Goal: Task Accomplishment & Management: Manage account settings

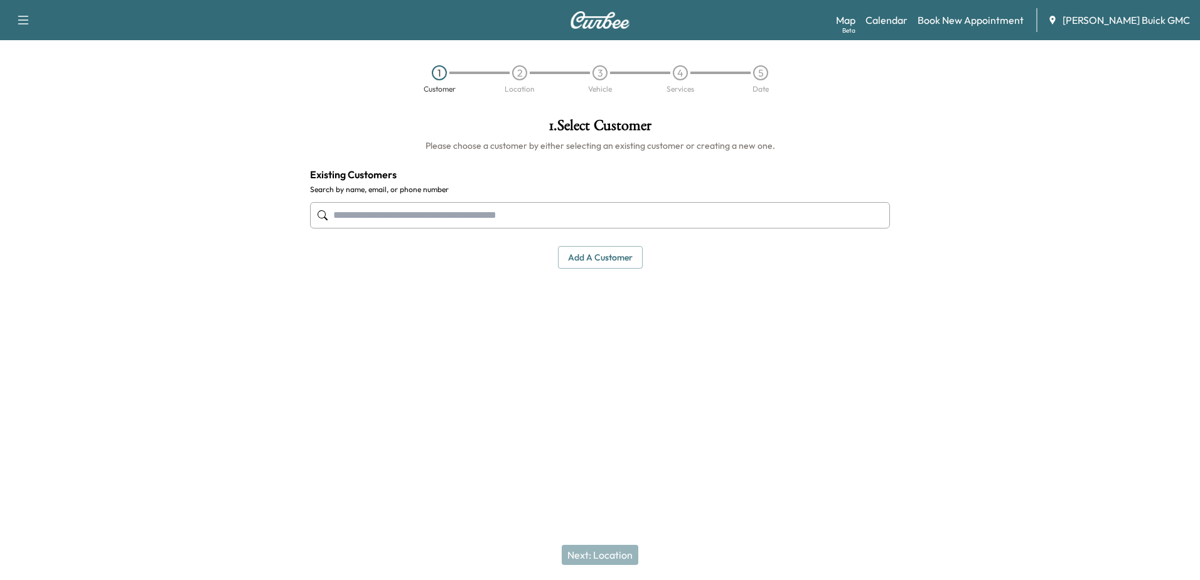
click at [907, 28] on div "Map Beta Calendar Book New Appointment [PERSON_NAME] Buick GMC" at bounding box center [1013, 20] width 354 height 24
click at [907, 23] on link "Calendar" at bounding box center [886, 20] width 42 height 15
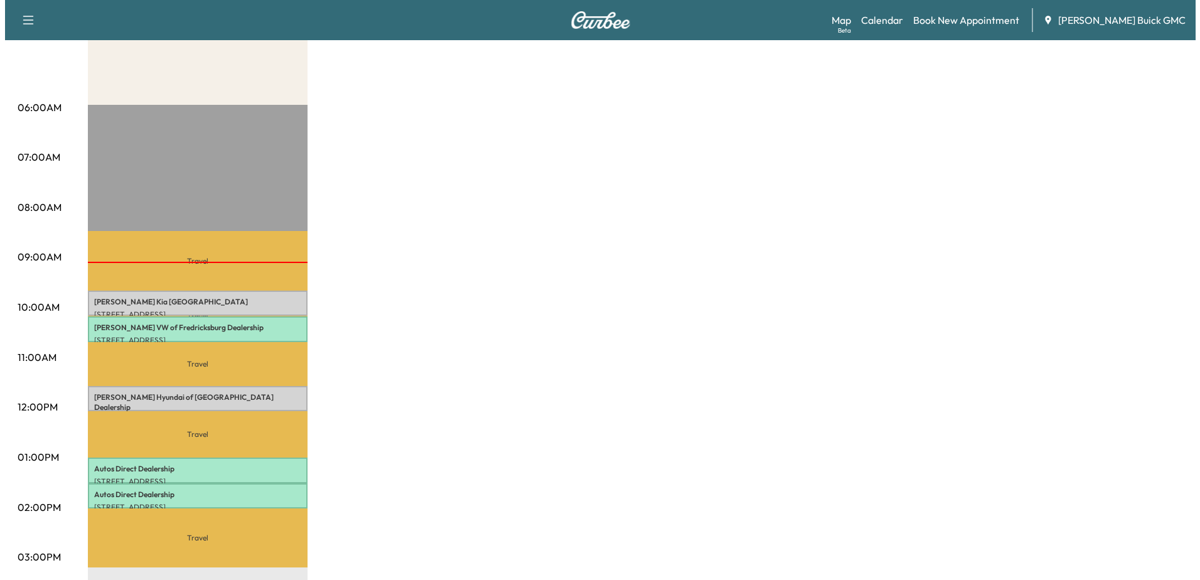
scroll to position [251, 0]
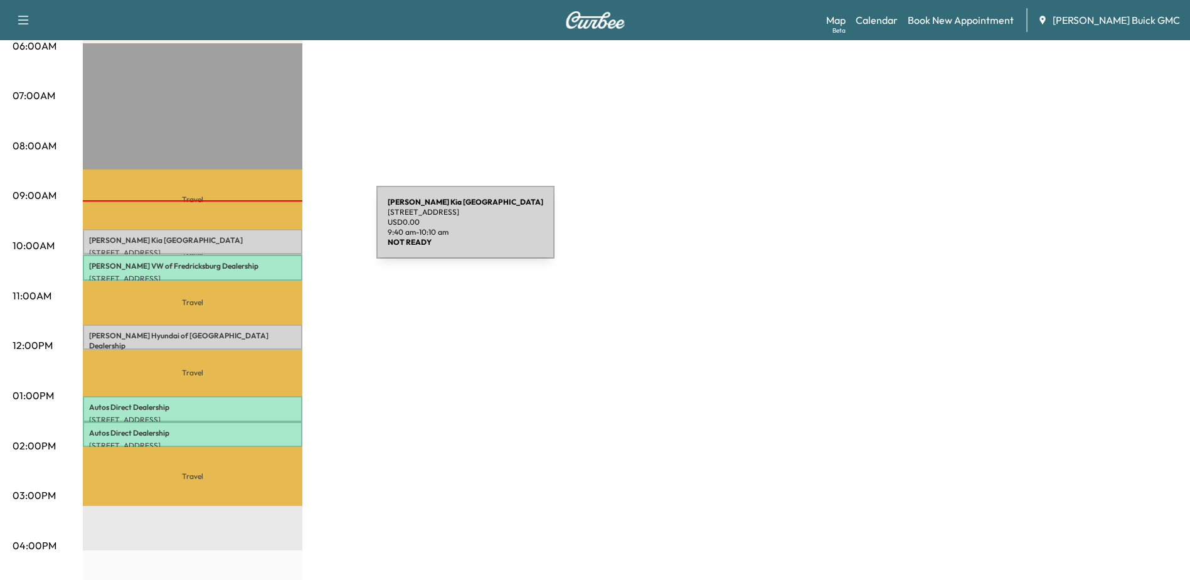
click at [282, 230] on div "[PERSON_NAME] Kia [GEOGRAPHIC_DATA] [STREET_ADDRESS] USD 0.00 9:40 am - 10:10 am" at bounding box center [193, 241] width 220 height 25
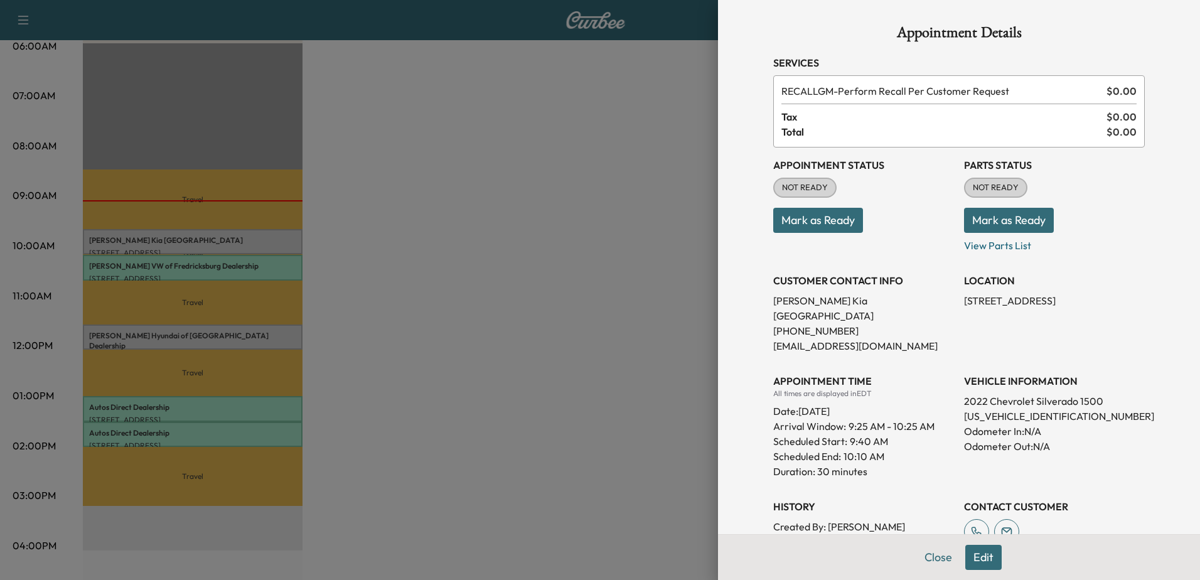
click at [282, 272] on div at bounding box center [600, 290] width 1200 height 580
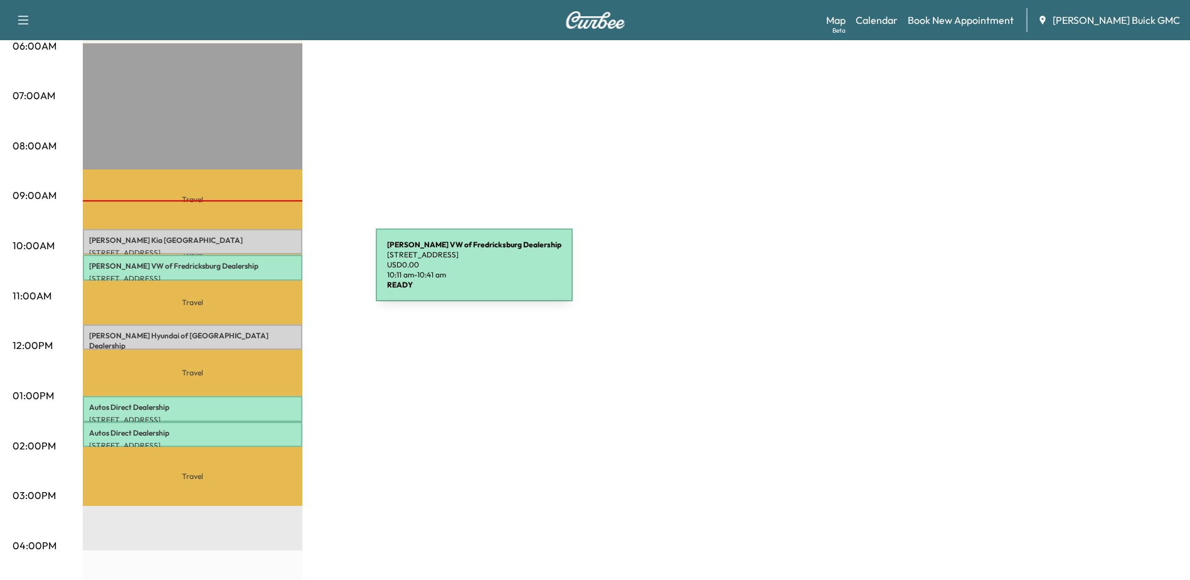
click at [282, 274] on p "[STREET_ADDRESS]" at bounding box center [192, 279] width 207 height 10
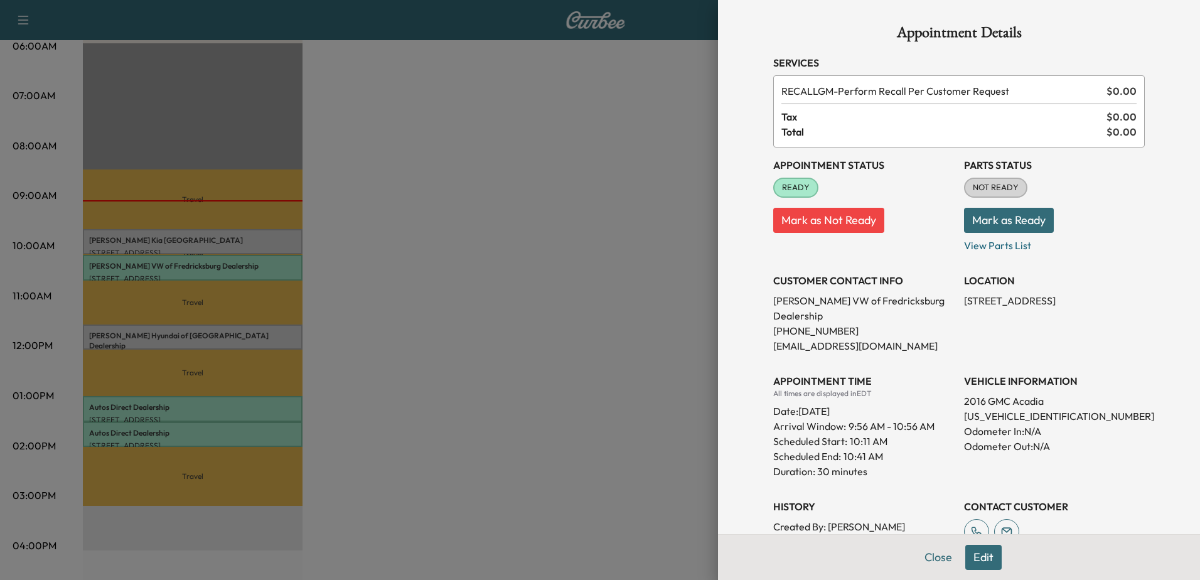
click at [291, 334] on div at bounding box center [600, 290] width 1200 height 580
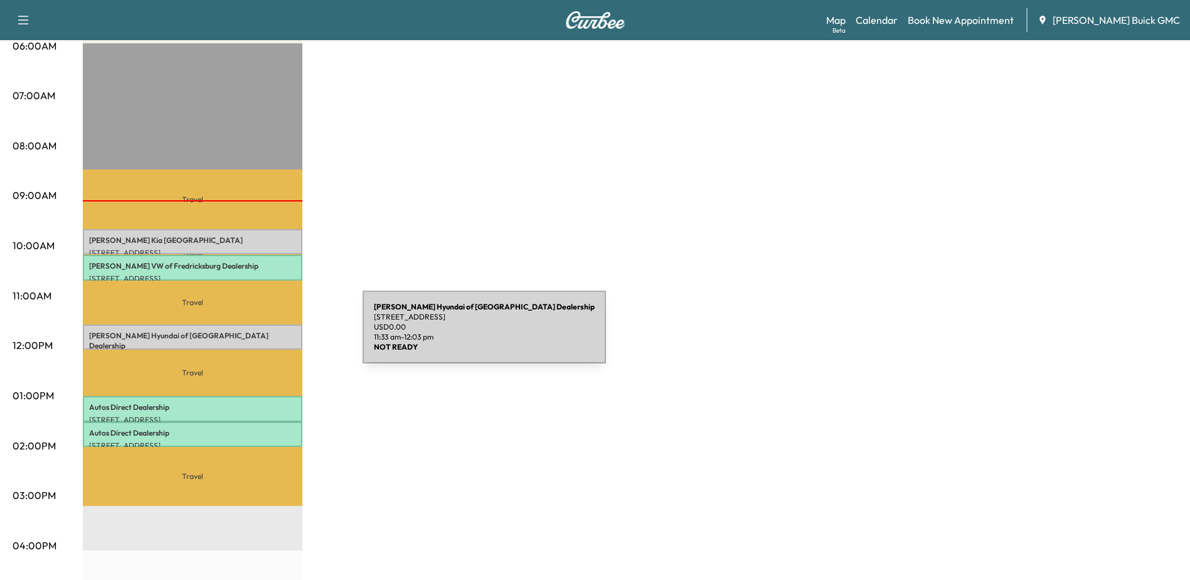
click at [268, 334] on p "[PERSON_NAME] Hyundai of Springfield Dealership" at bounding box center [192, 341] width 207 height 20
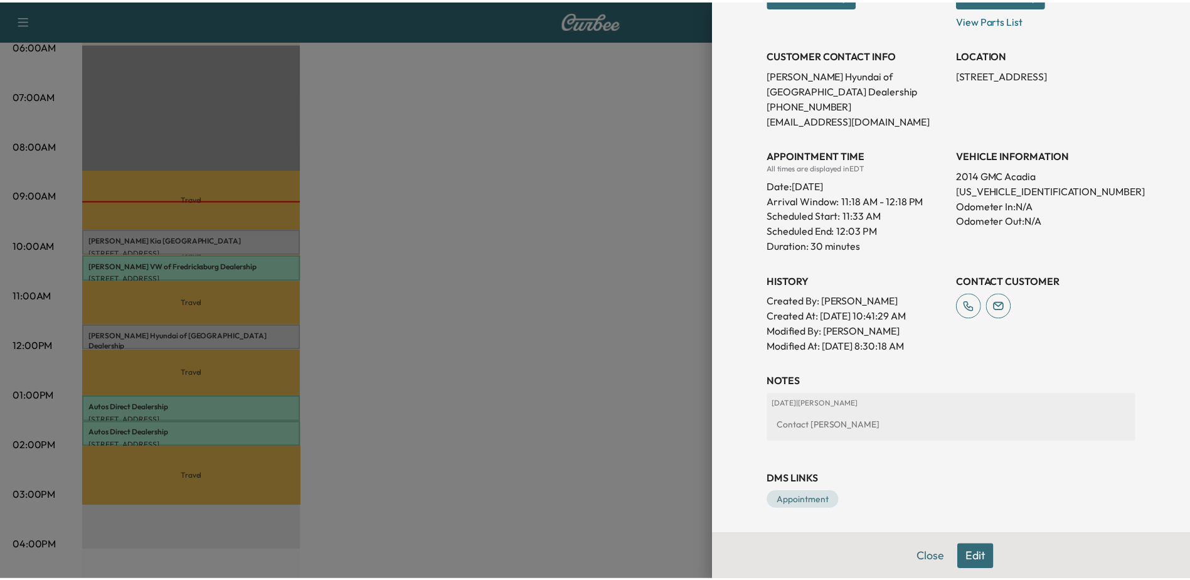
scroll to position [0, 0]
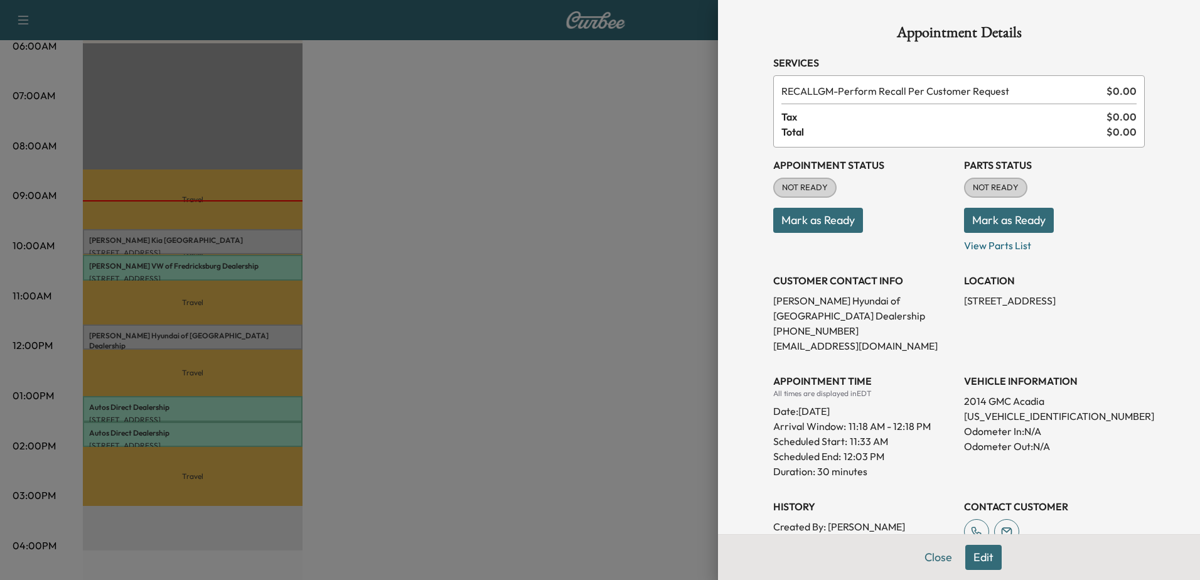
drag, startPoint x: 651, startPoint y: 75, endPoint x: 638, endPoint y: 117, distance: 44.5
click at [650, 75] on div at bounding box center [600, 290] width 1200 height 580
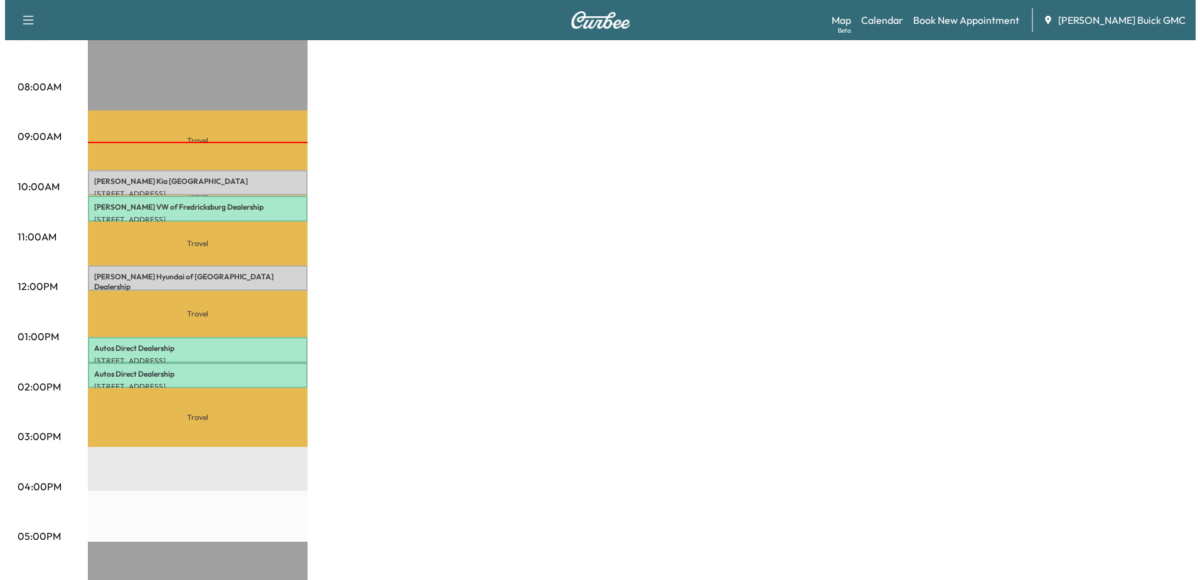
scroll to position [188, 0]
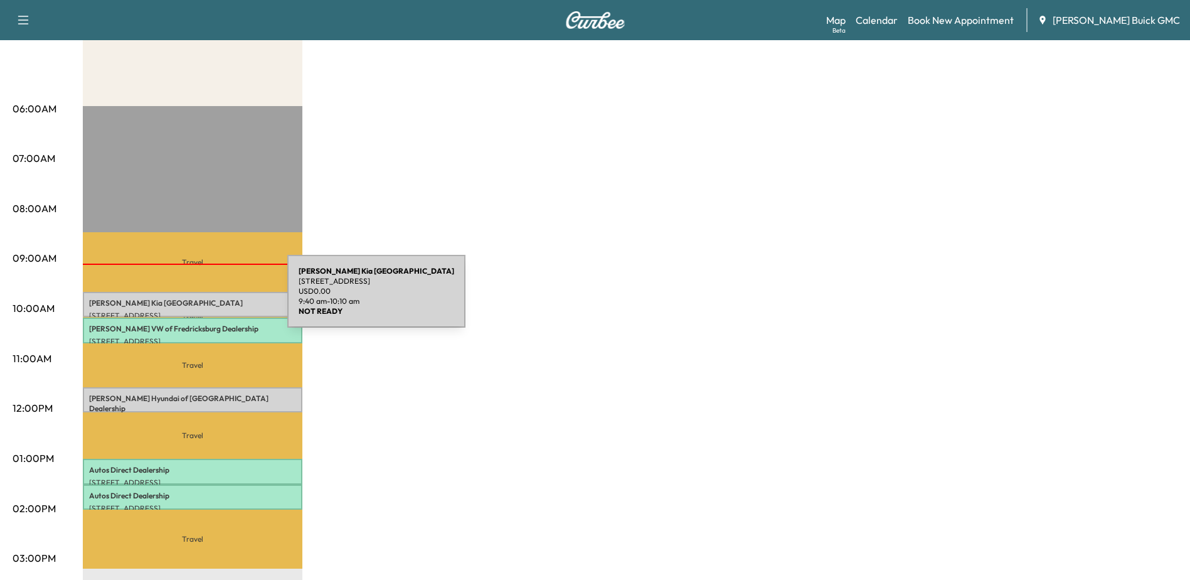
click at [193, 299] on p "[PERSON_NAME] Kia [GEOGRAPHIC_DATA]" at bounding box center [192, 303] width 207 height 10
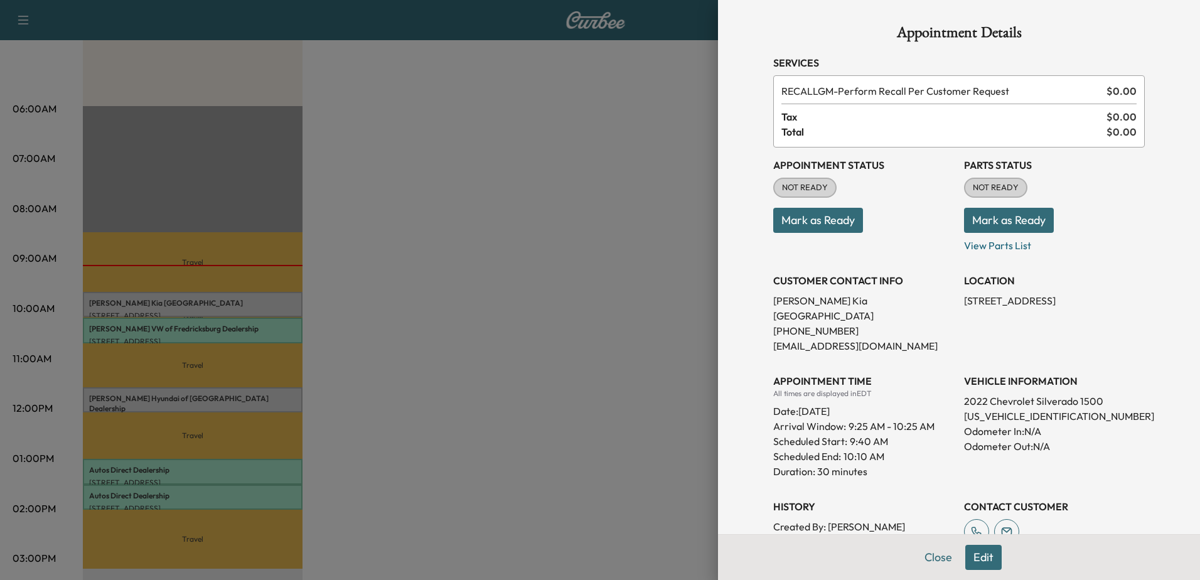
click at [1018, 409] on p "[US_VEHICLE_IDENTIFICATION_NUMBER]" at bounding box center [1054, 416] width 181 height 15
copy p "[US_VEHICLE_IDENTIFICATION_NUMBER]"
click at [653, 68] on div at bounding box center [600, 290] width 1200 height 580
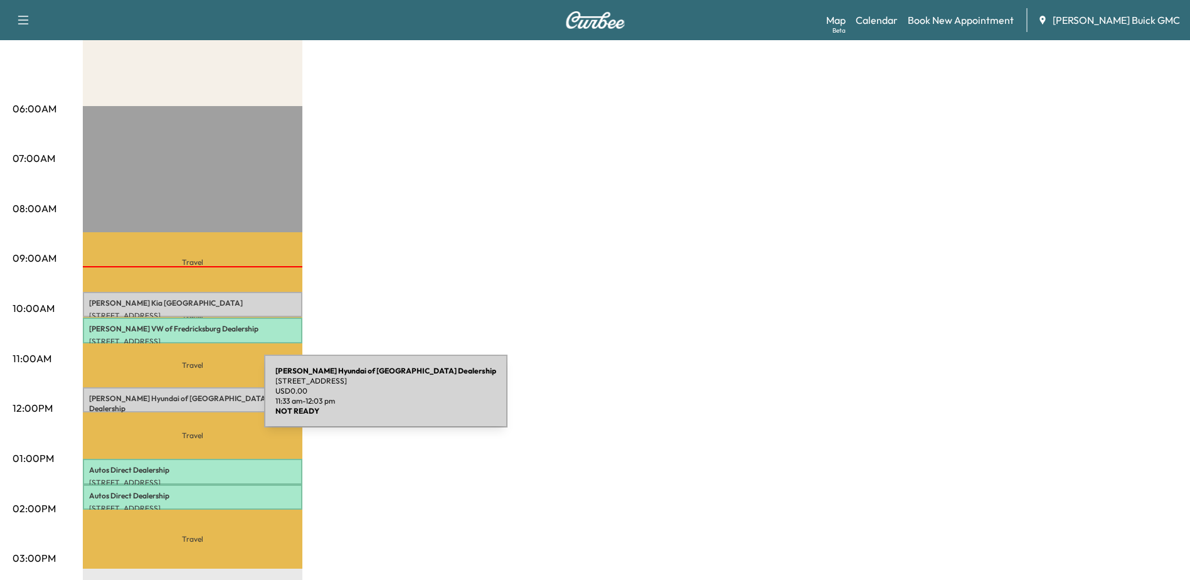
click at [170, 398] on p "[PERSON_NAME] Hyundai of Springfield Dealership" at bounding box center [192, 403] width 207 height 20
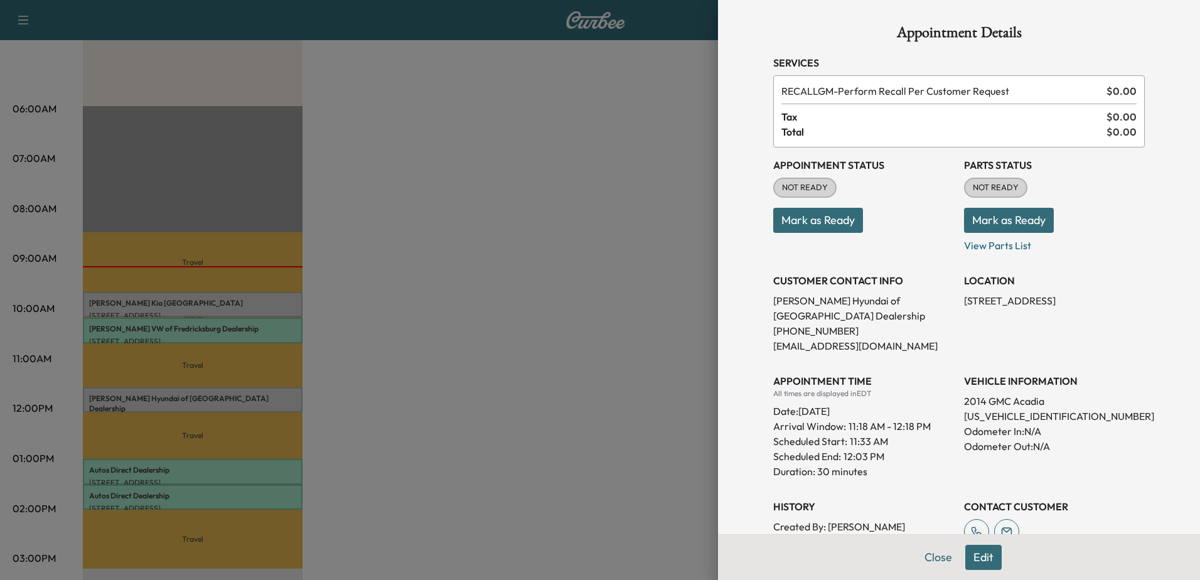
click at [1005, 416] on p "[US_VEHICLE_IDENTIFICATION_NUMBER]" at bounding box center [1054, 416] width 181 height 15
copy p "[US_VEHICLE_IDENTIFICATION_NUMBER]"
click at [167, 393] on div at bounding box center [600, 290] width 1200 height 580
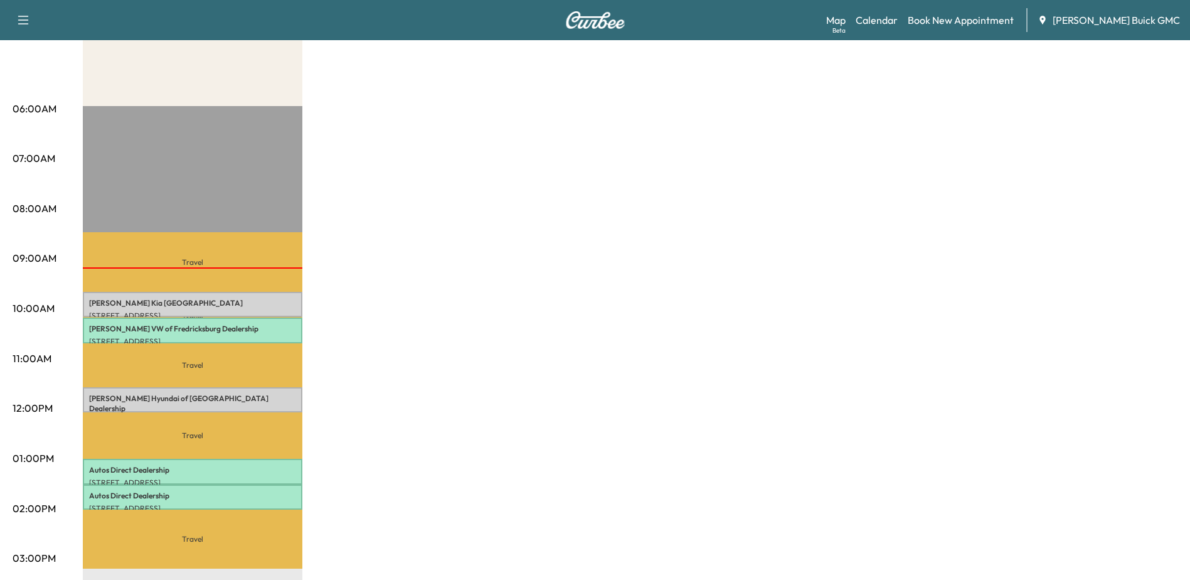
click at [188, 336] on p "[STREET_ADDRESS]" at bounding box center [192, 341] width 207 height 10
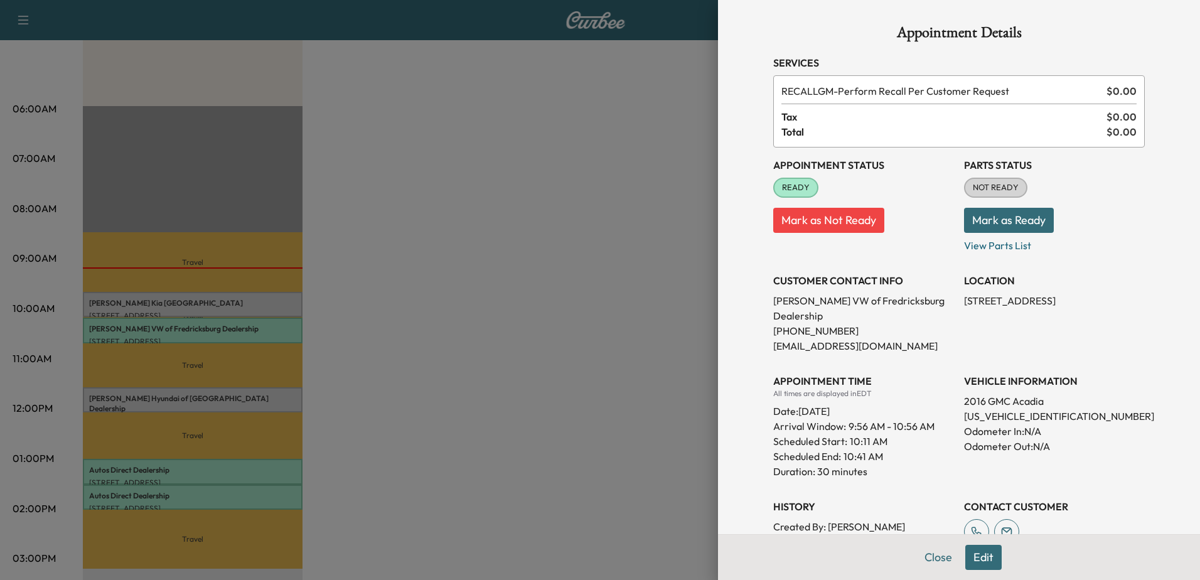
click at [972, 409] on p "[US_VEHICLE_IDENTIFICATION_NUMBER]" at bounding box center [1054, 416] width 181 height 15
copy p "[US_VEHICLE_IDENTIFICATION_NUMBER]"
click at [648, 333] on div at bounding box center [600, 290] width 1200 height 580
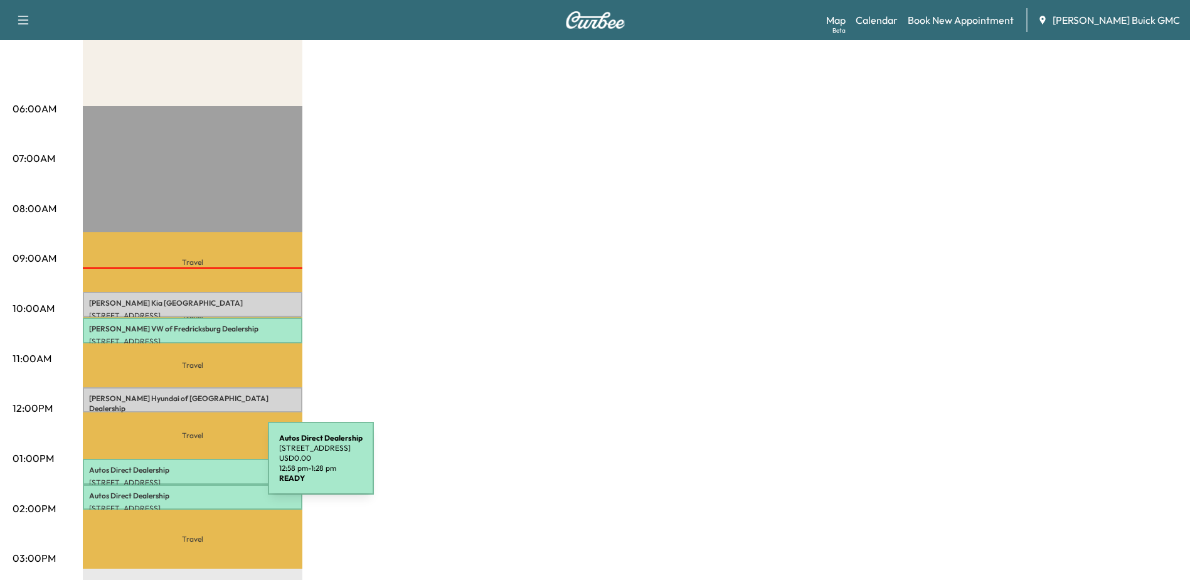
click at [174, 466] on p "Autos Direct Dealership" at bounding box center [192, 470] width 207 height 10
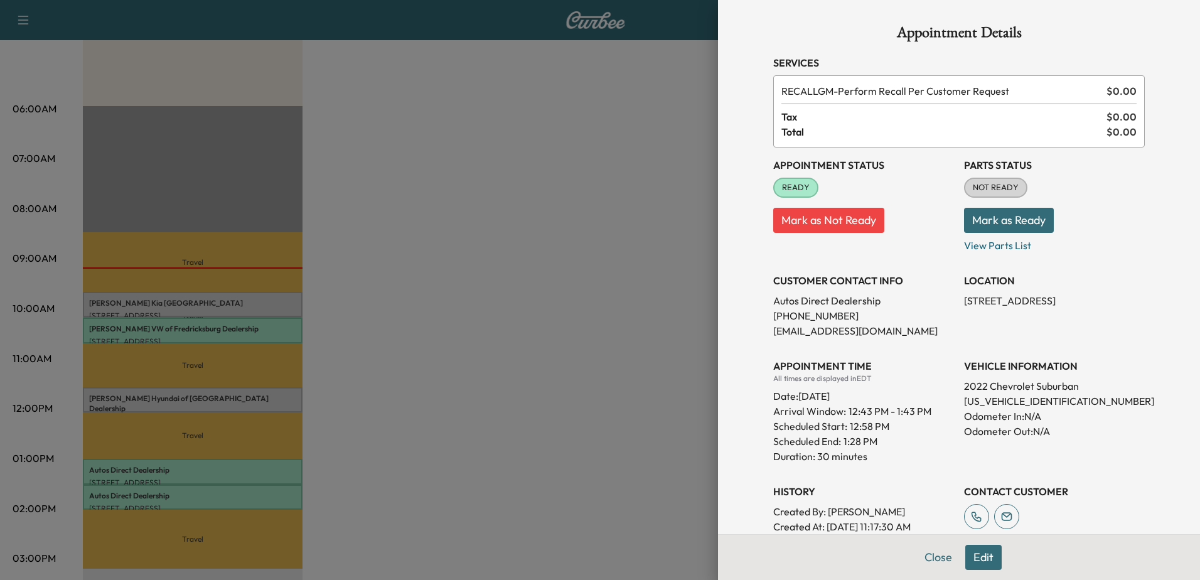
click at [990, 383] on p "2022 Chevrolet Suburban" at bounding box center [1054, 385] width 181 height 15
copy p "Chevrolet"
click at [985, 402] on p "[US_VEHICLE_IDENTIFICATION_NUMBER]" at bounding box center [1054, 400] width 181 height 15
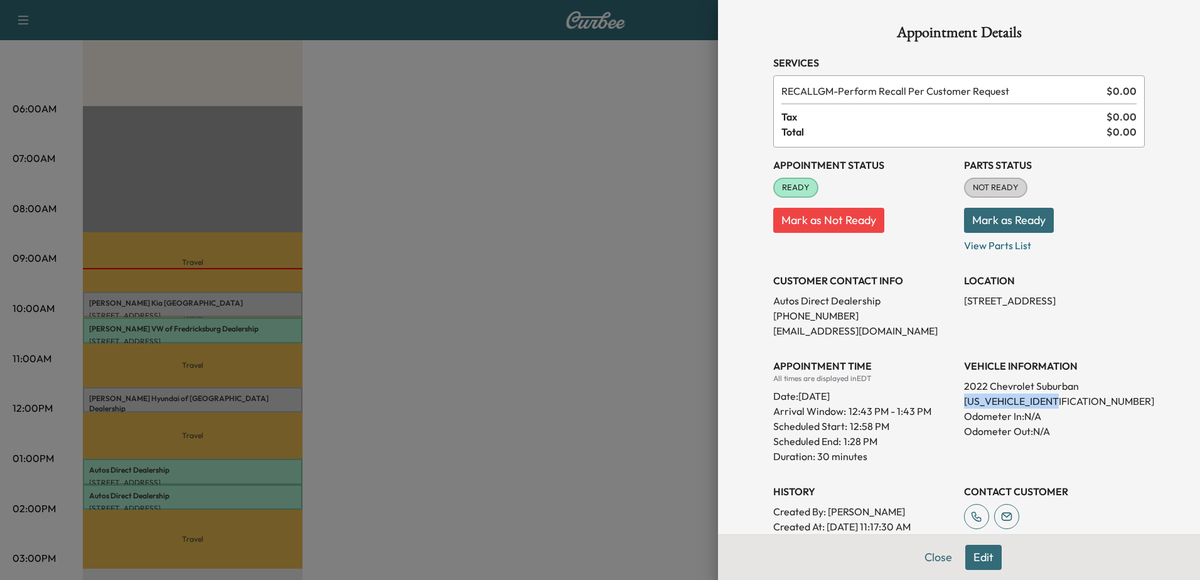
copy p "[US_VEHICLE_IDENTIFICATION_NUMBER]"
drag, startPoint x: 658, startPoint y: 308, endPoint x: 636, endPoint y: 358, distance: 54.8
click at [658, 308] on div at bounding box center [600, 290] width 1200 height 580
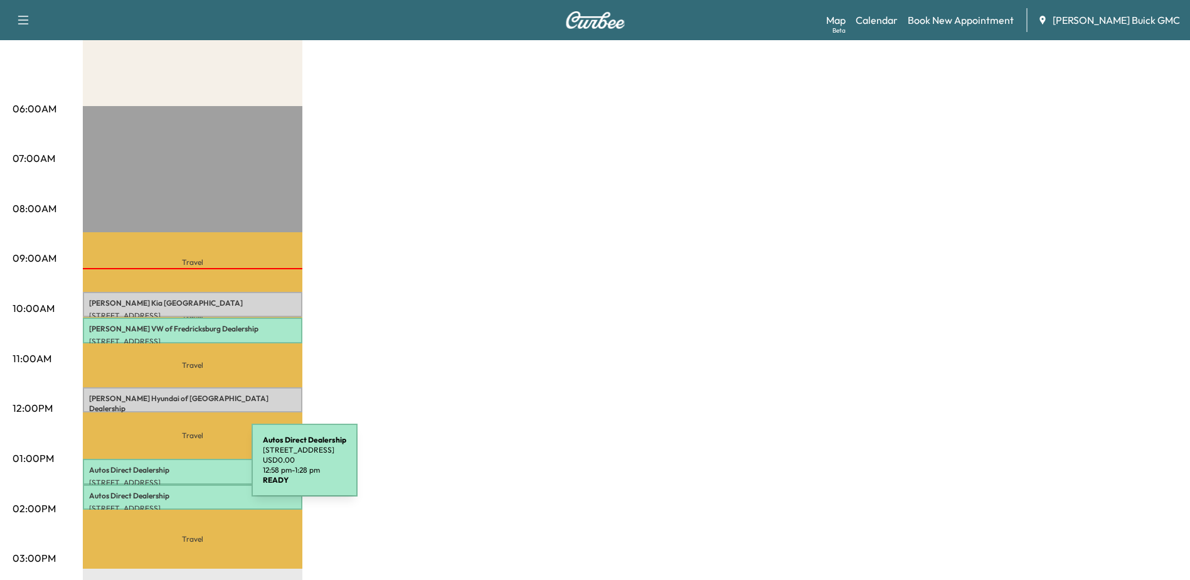
click at [158, 467] on p "Autos Direct Dealership" at bounding box center [192, 470] width 207 height 10
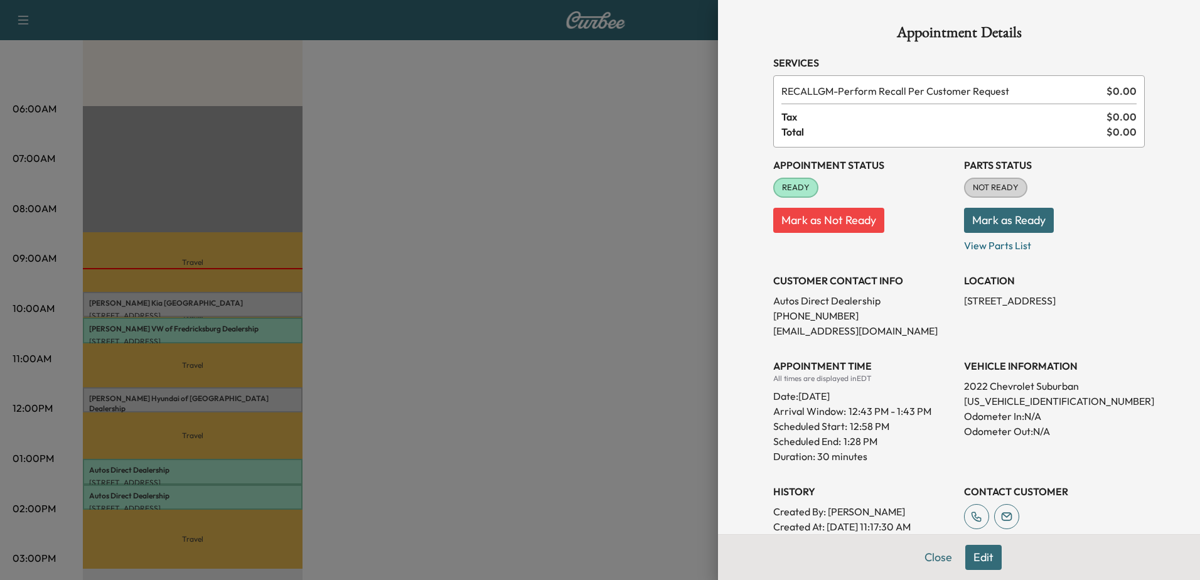
click at [188, 491] on div at bounding box center [600, 290] width 1200 height 580
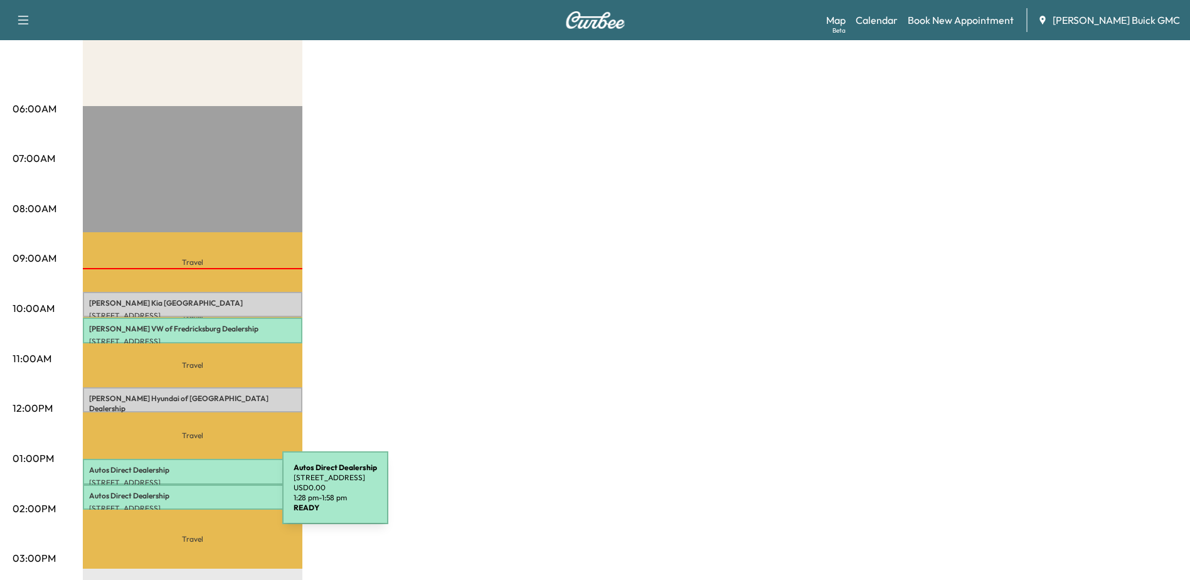
click at [188, 495] on p "Autos Direct Dealership" at bounding box center [192, 496] width 207 height 10
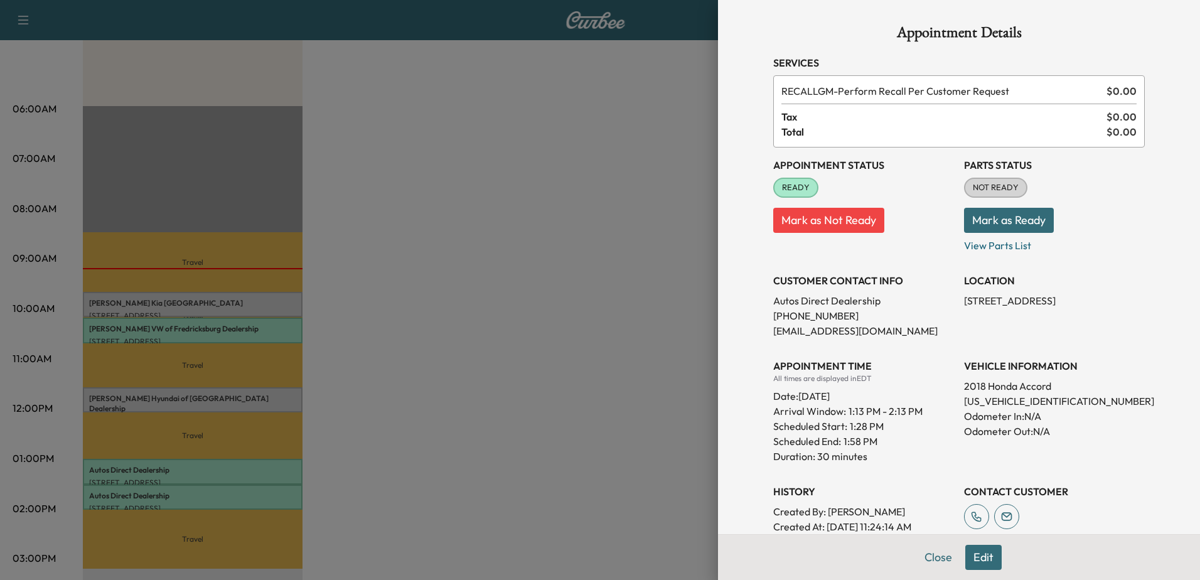
click at [1015, 402] on p "[US_VEHICLE_IDENTIFICATION_NUMBER]" at bounding box center [1054, 400] width 181 height 15
copy p "[US_VEHICLE_IDENTIFICATION_NUMBER]"
click at [213, 499] on div at bounding box center [600, 290] width 1200 height 580
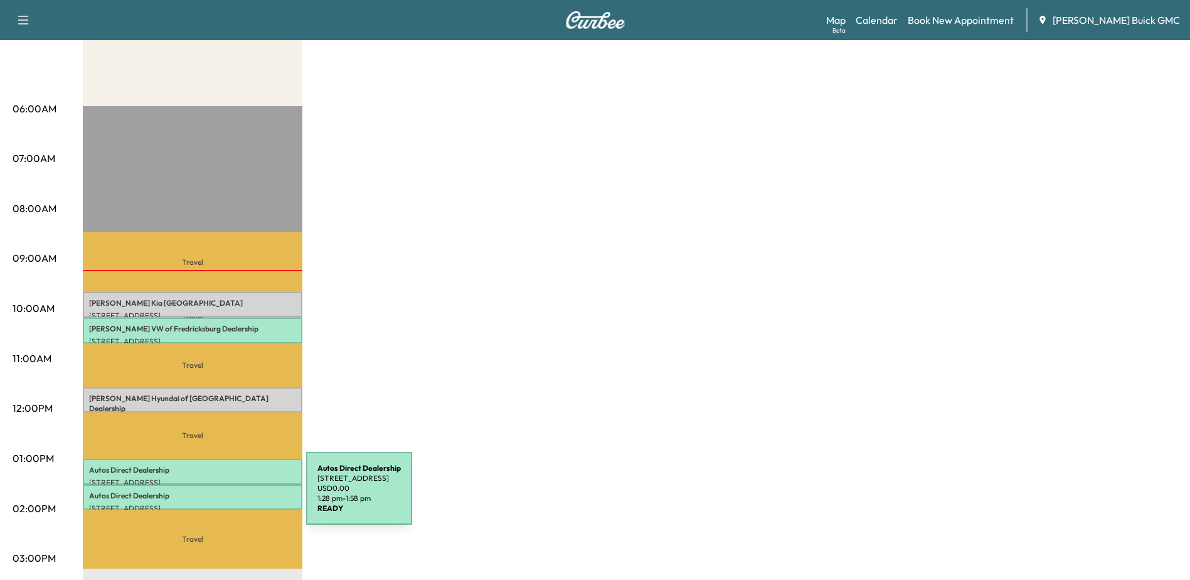
click at [212, 496] on p "Autos Direct Dealership" at bounding box center [192, 496] width 207 height 10
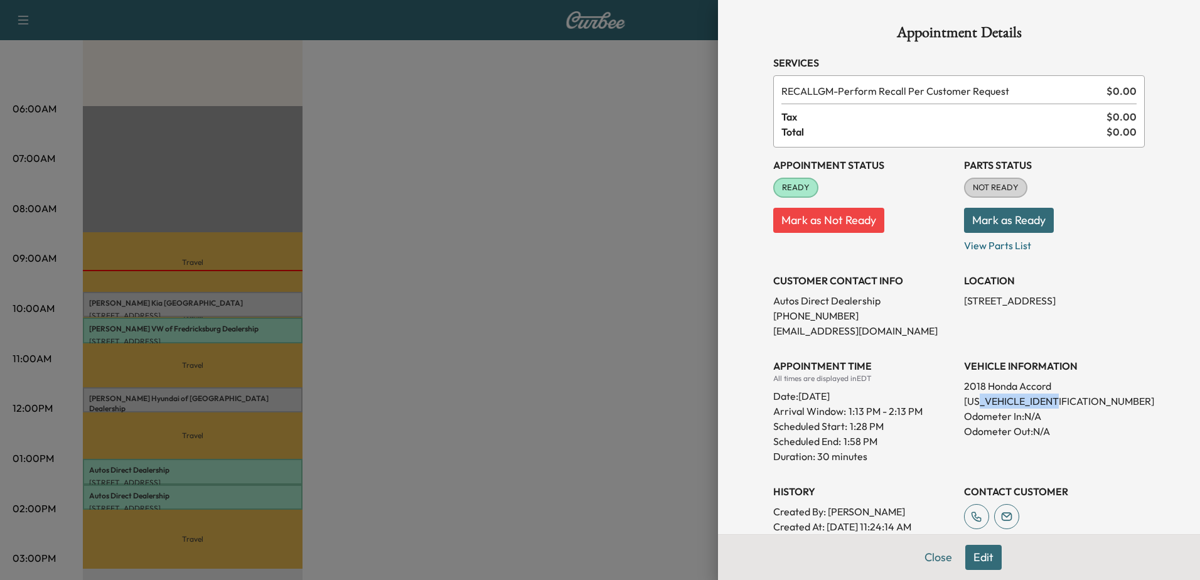
drag, startPoint x: 973, startPoint y: 400, endPoint x: 1061, endPoint y: 398, distance: 88.5
click at [1061, 398] on p "[US_VEHICLE_IDENTIFICATION_NUMBER]" at bounding box center [1054, 400] width 181 height 15
drag, startPoint x: 1061, startPoint y: 398, endPoint x: 988, endPoint y: 416, distance: 75.6
click at [987, 417] on p "Odometer In: N/A" at bounding box center [1054, 416] width 181 height 15
click at [1012, 397] on p "[US_VEHICLE_IDENTIFICATION_NUMBER]" at bounding box center [1054, 400] width 181 height 15
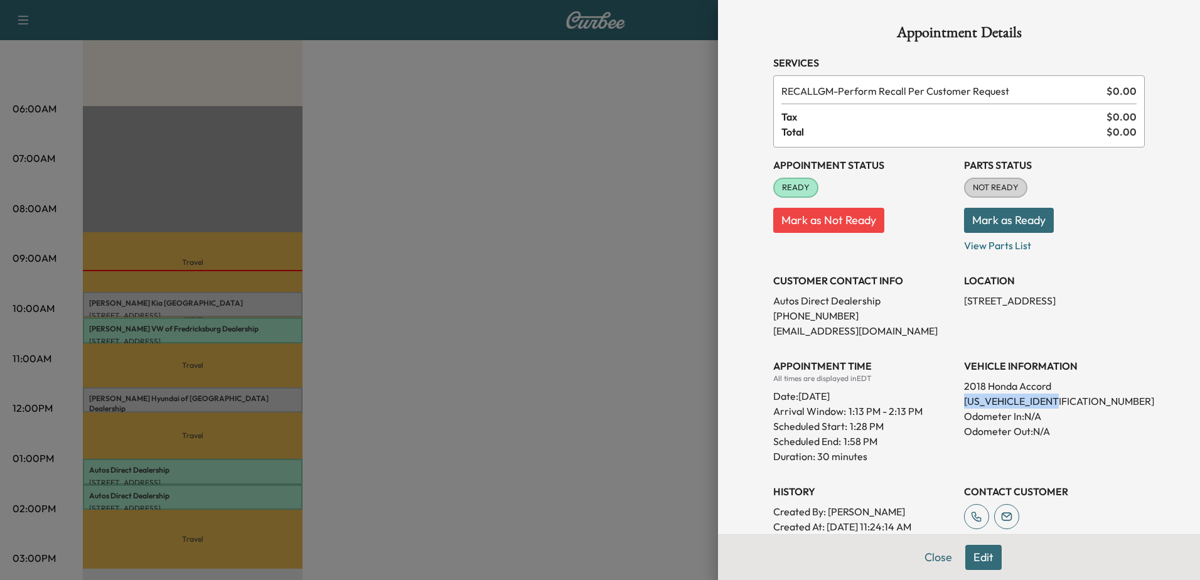
click at [1012, 397] on p "[US_VEHICLE_IDENTIFICATION_NUMBER]" at bounding box center [1054, 400] width 181 height 15
copy p "[US_VEHICLE_IDENTIFICATION_NUMBER]"
drag, startPoint x: 565, startPoint y: 427, endPoint x: 556, endPoint y: 438, distance: 13.8
click at [566, 427] on div at bounding box center [600, 290] width 1200 height 580
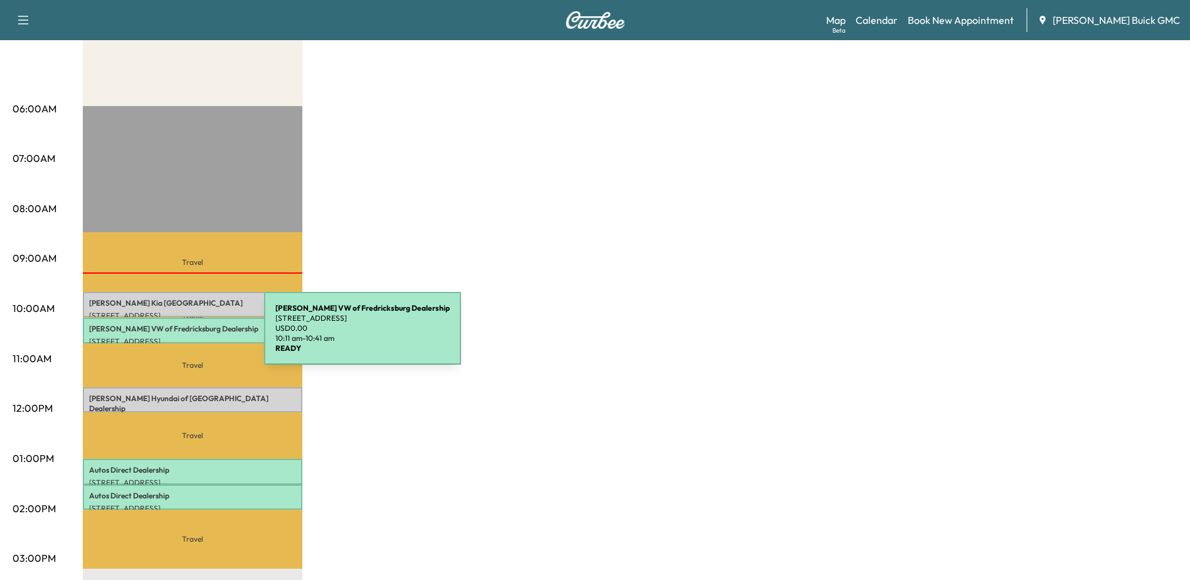
click at [170, 336] on p "[STREET_ADDRESS]" at bounding box center [192, 341] width 207 height 10
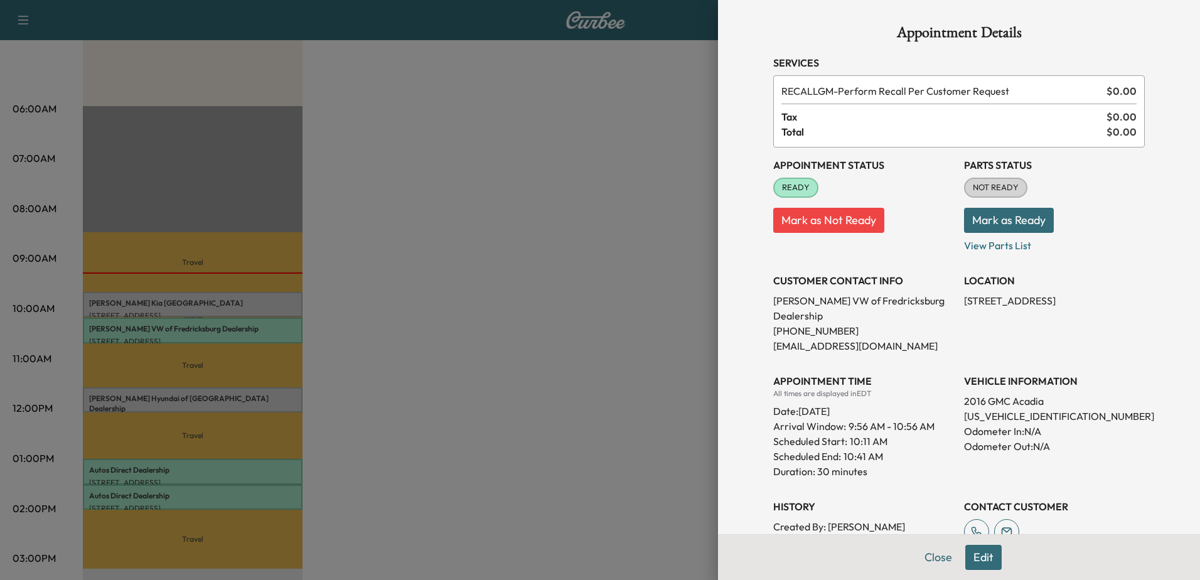
click at [137, 493] on div at bounding box center [600, 290] width 1200 height 580
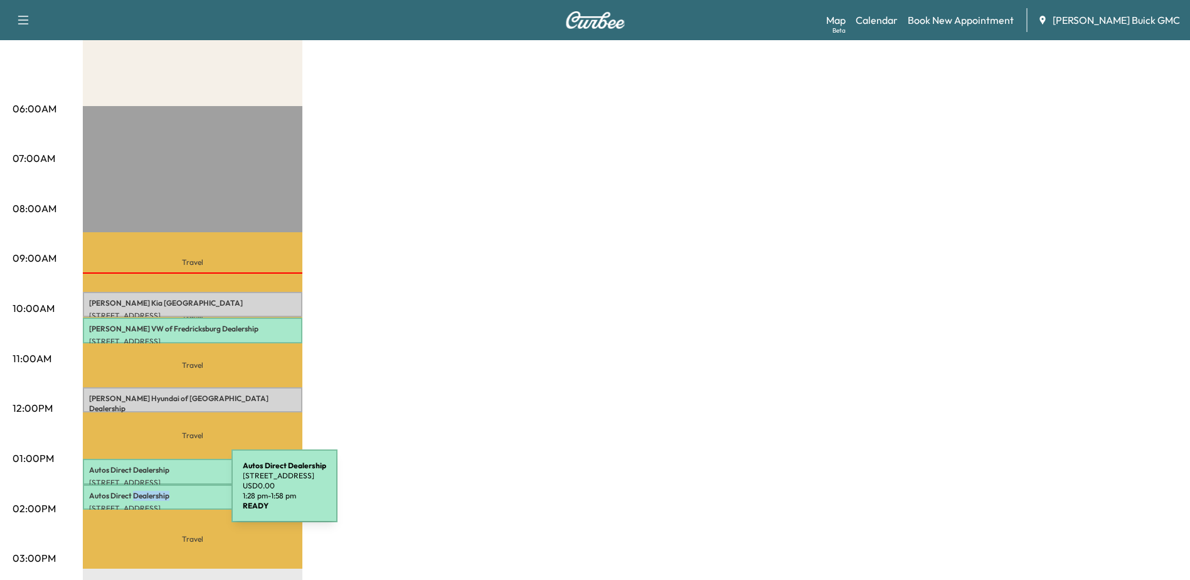
click at [137, 493] on p "Autos Direct Dealership" at bounding box center [192, 496] width 207 height 10
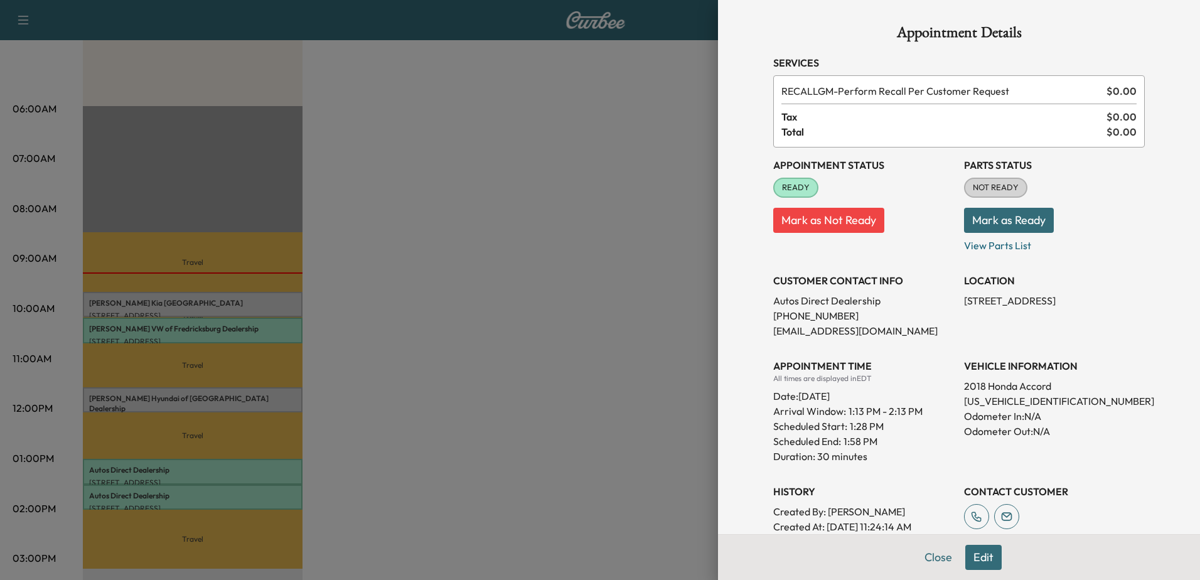
click at [235, 467] on div at bounding box center [600, 290] width 1200 height 580
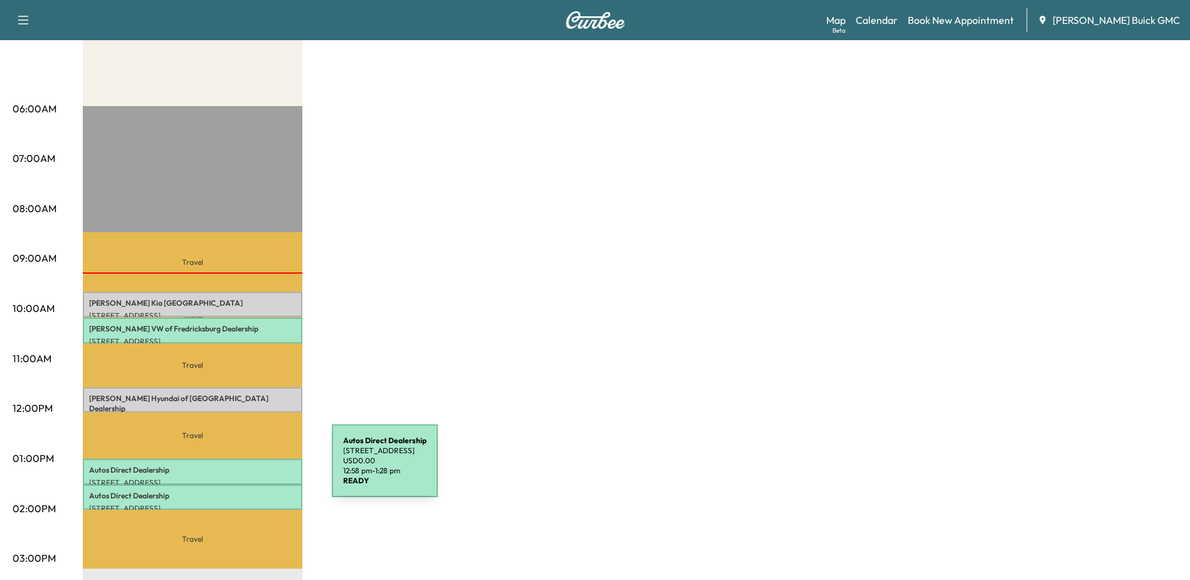
click at [238, 468] on p "Autos Direct Dealership" at bounding box center [192, 470] width 207 height 10
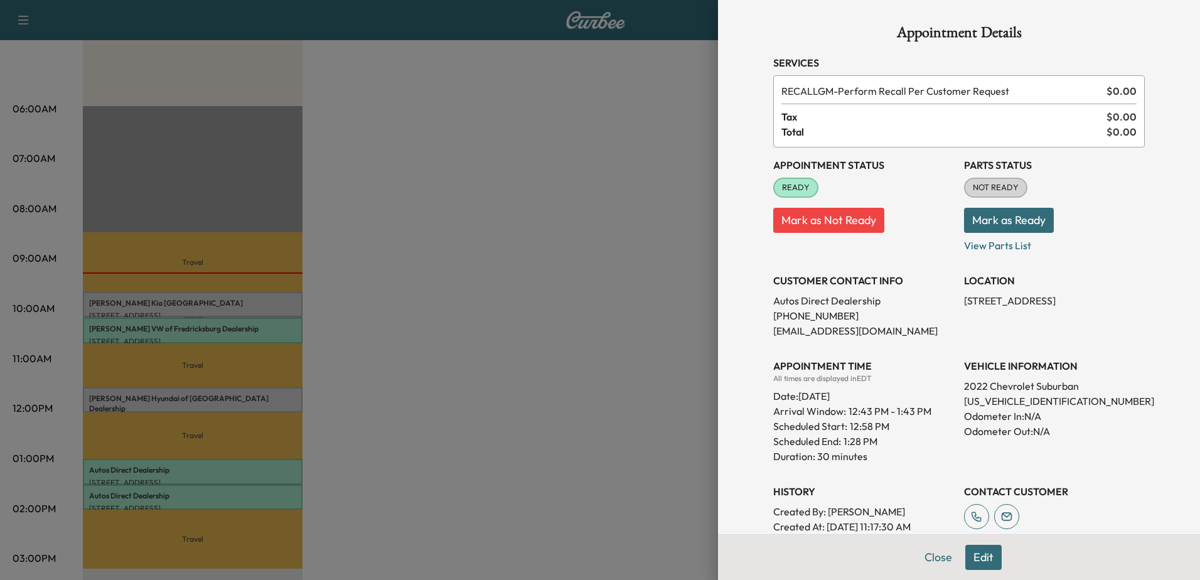
click at [999, 399] on p "[US_VEHICLE_IDENTIFICATION_NUMBER]" at bounding box center [1054, 400] width 181 height 15
click at [999, 398] on p "[US_VEHICLE_IDENTIFICATION_NUMBER]" at bounding box center [1054, 400] width 181 height 15
click at [1024, 405] on p "[US_VEHICLE_IDENTIFICATION_NUMBER]" at bounding box center [1054, 400] width 181 height 15
copy p "[US_VEHICLE_IDENTIFICATION_NUMBER]"
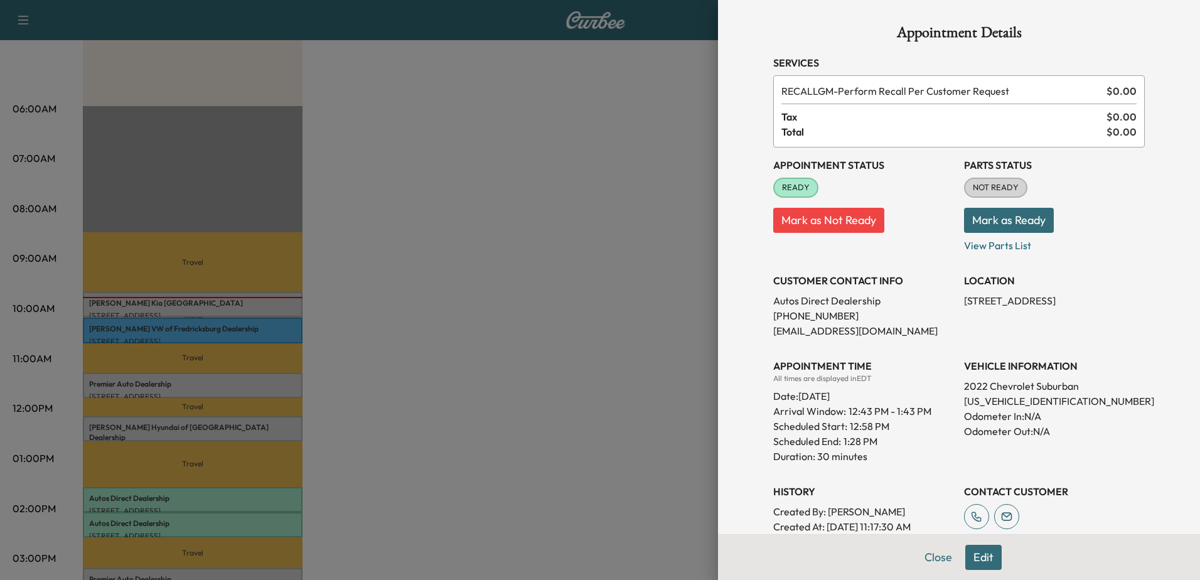
click at [515, 338] on div at bounding box center [600, 290] width 1200 height 580
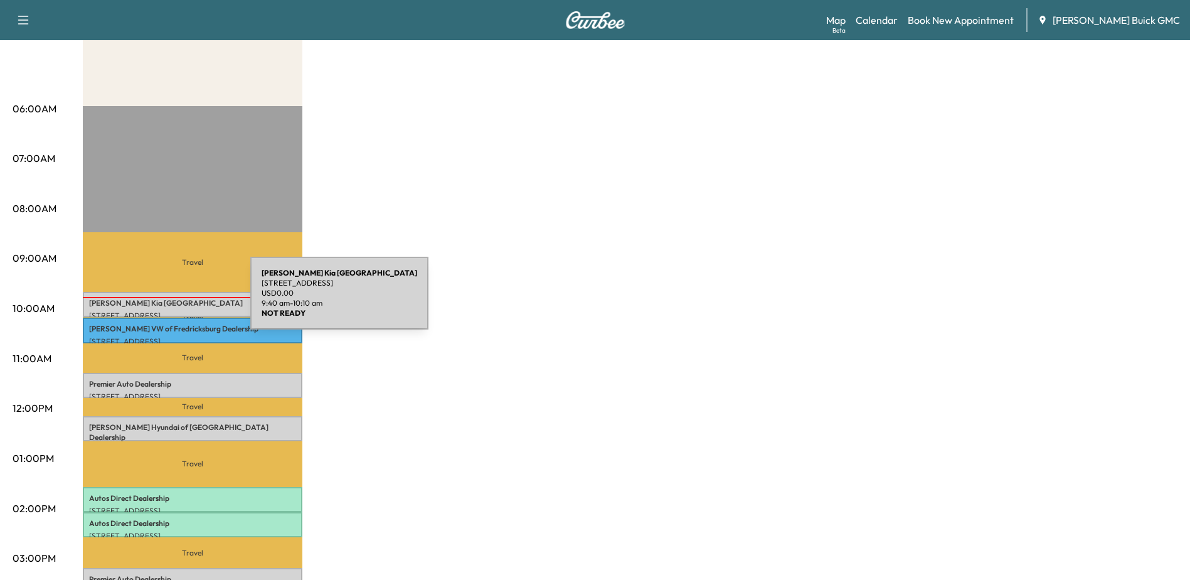
click at [156, 302] on p "[PERSON_NAME] Kia [GEOGRAPHIC_DATA]" at bounding box center [192, 303] width 207 height 10
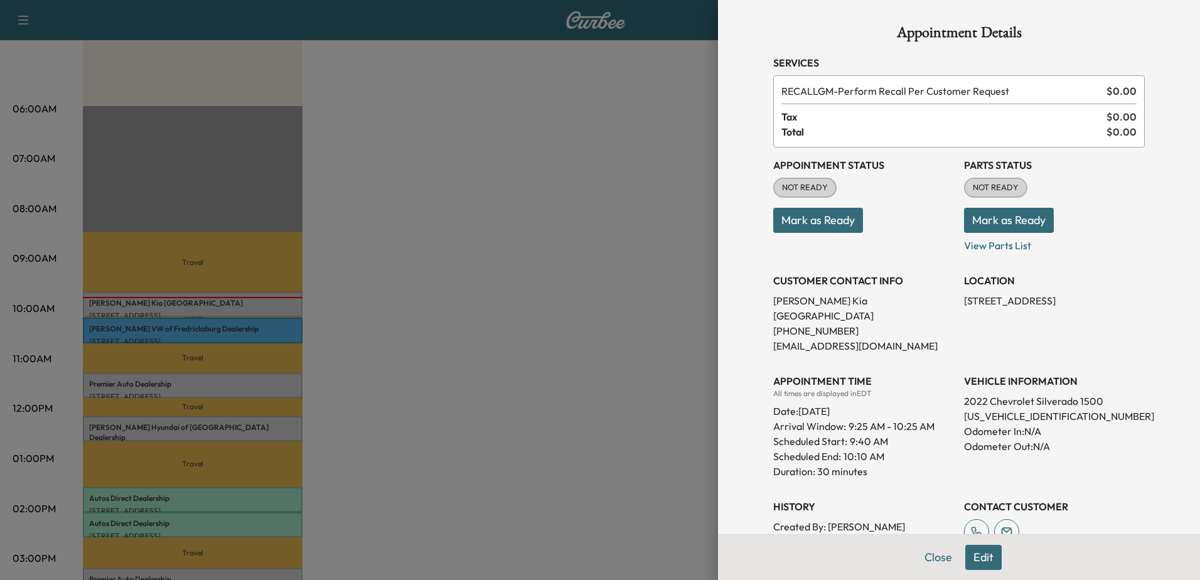
click at [1000, 409] on p "[US_VEHICLE_IDENTIFICATION_NUMBER]" at bounding box center [1054, 416] width 181 height 15
copy p "[US_VEHICLE_IDENTIFICATION_NUMBER]"
click at [1089, 473] on div "Appointment Status NOT READY Mark as Ready Parts Status NOT READY Mark as Ready…" at bounding box center [958, 363] width 371 height 432
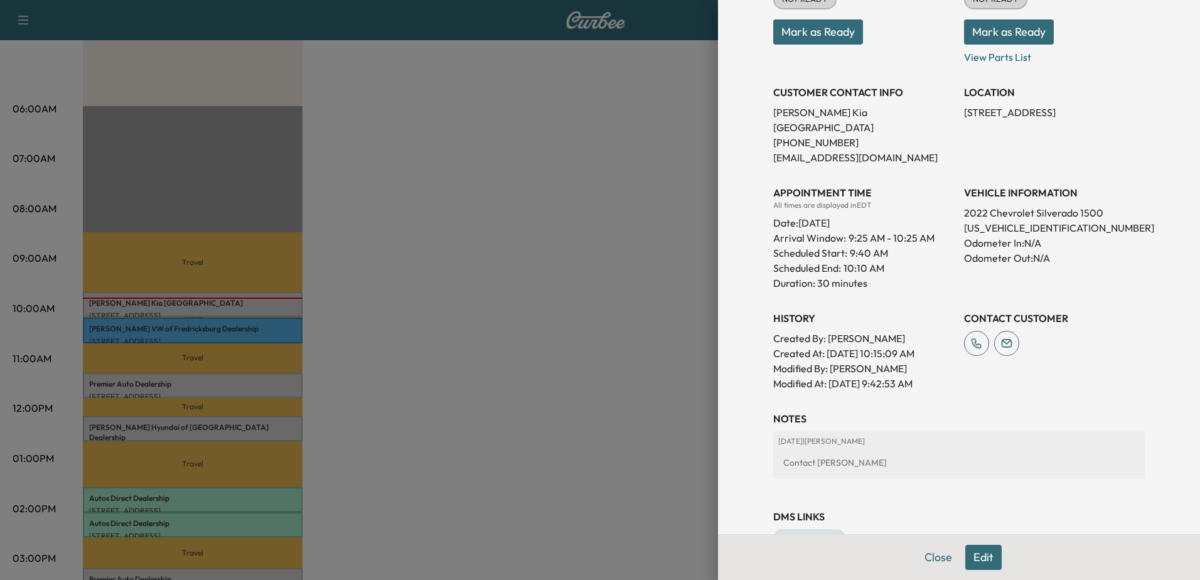
click at [975, 559] on button "Edit" at bounding box center [983, 557] width 36 height 25
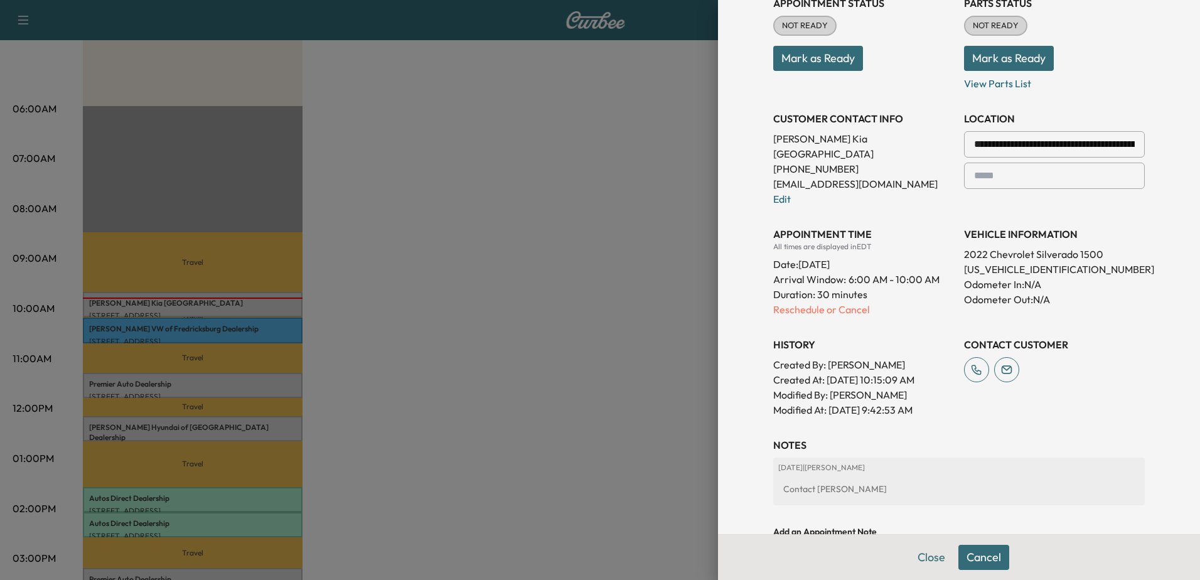
scroll to position [215, 0]
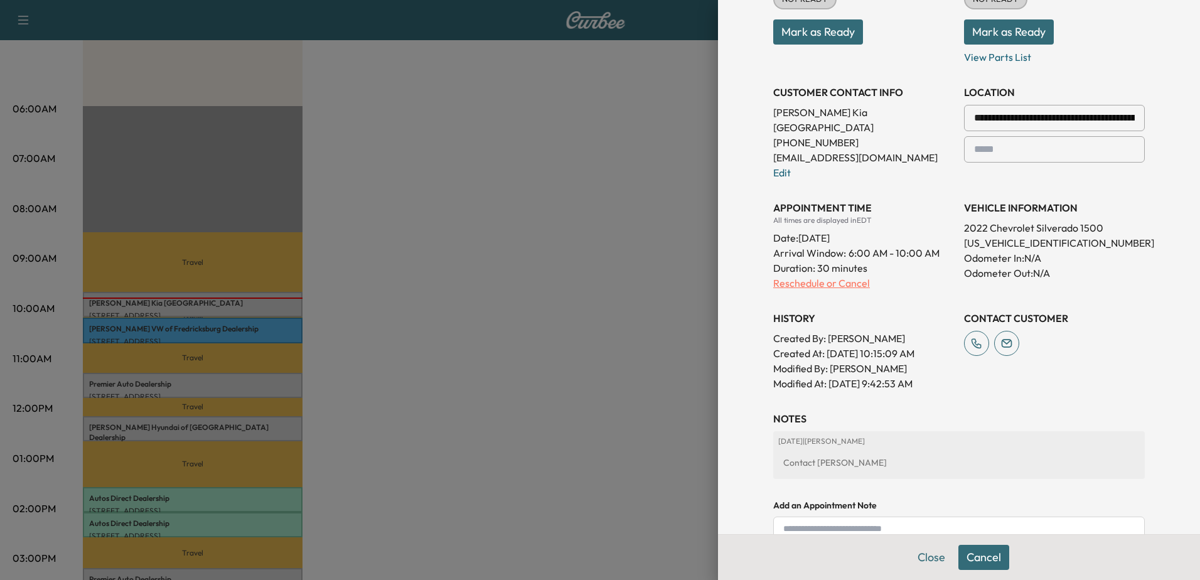
click at [812, 275] on p "Reschedule or Cancel" at bounding box center [863, 282] width 181 height 15
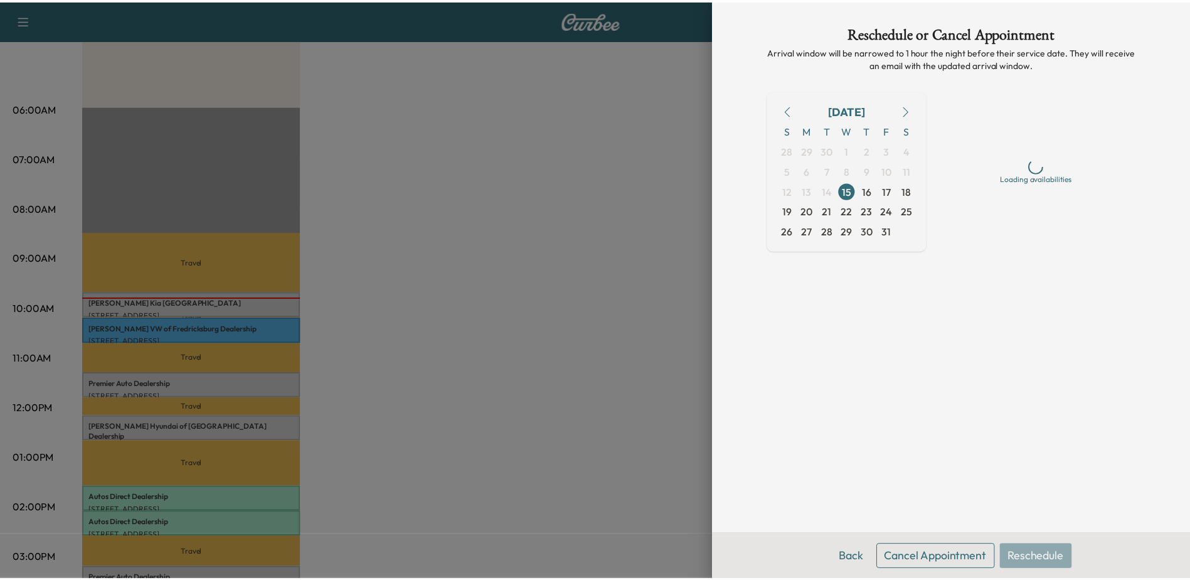
scroll to position [0, 0]
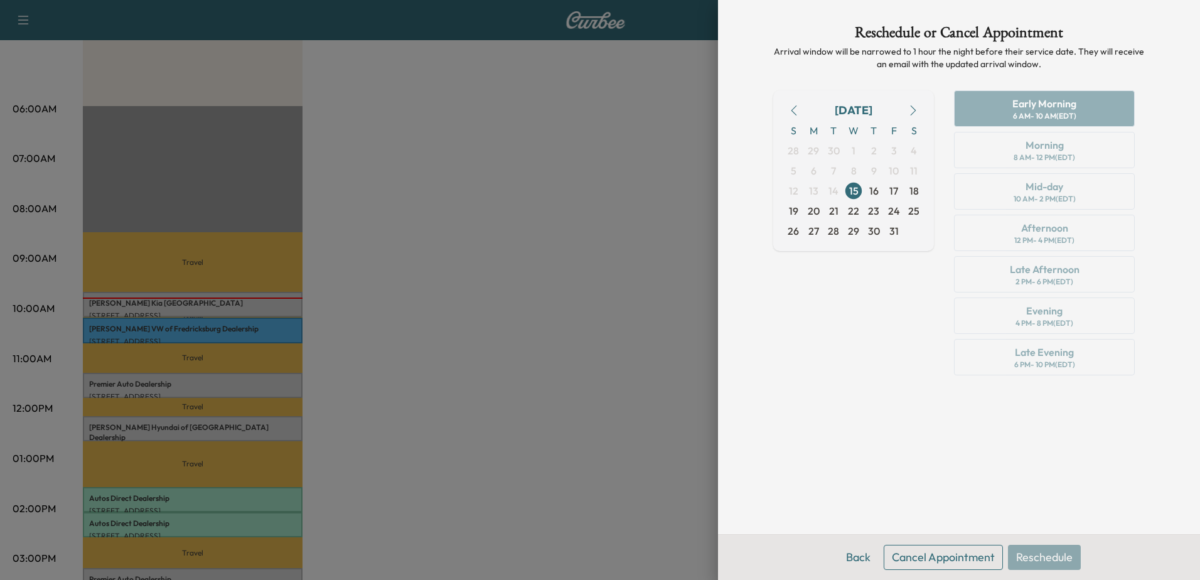
click at [937, 564] on button "Cancel Appointment" at bounding box center [943, 557] width 119 height 25
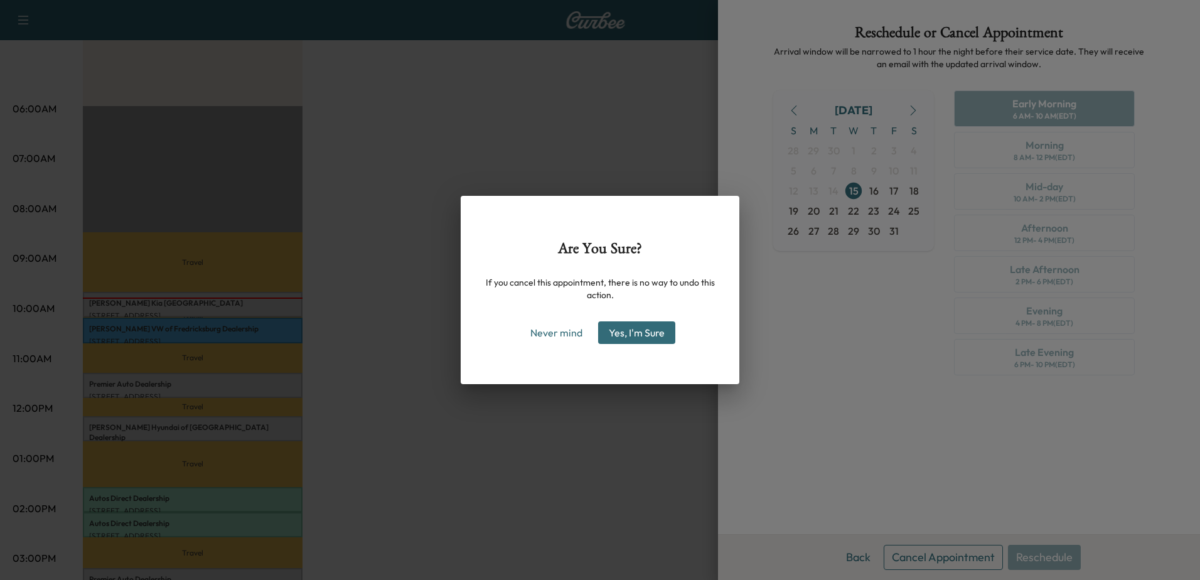
click at [641, 326] on button "Yes, I'm Sure" at bounding box center [636, 332] width 77 height 23
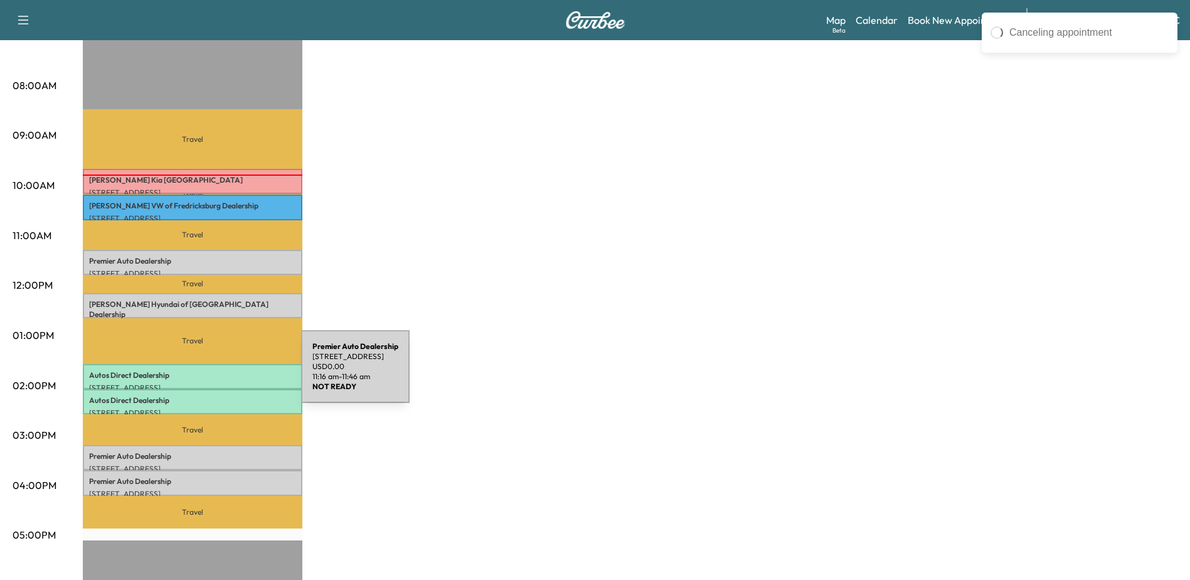
scroll to position [314, 0]
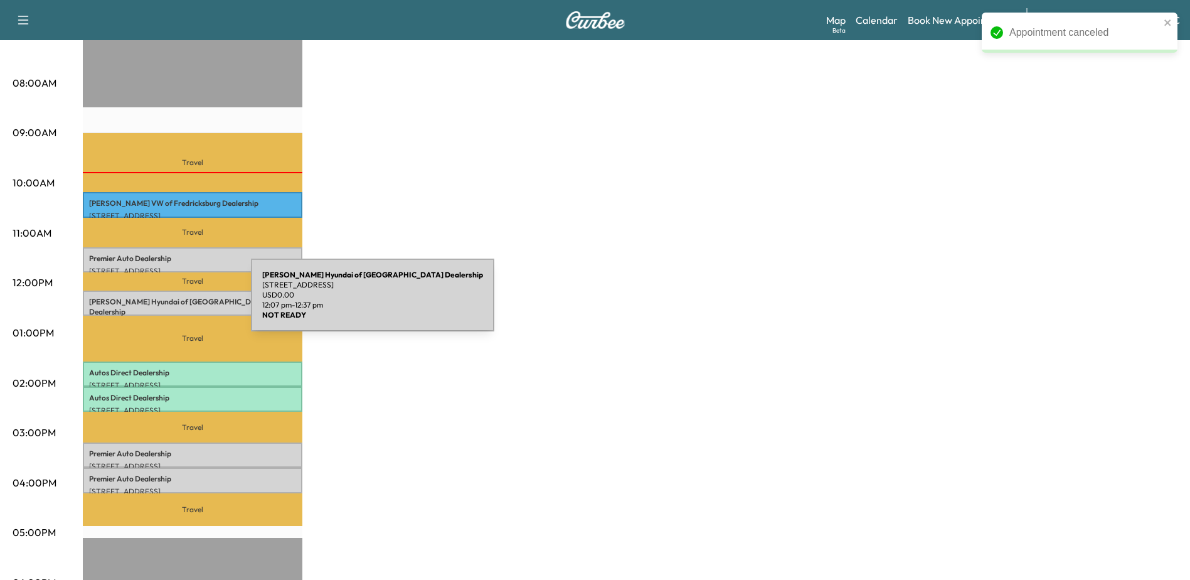
click at [157, 302] on p "[PERSON_NAME] Hyundai of Springfield Dealership" at bounding box center [192, 307] width 207 height 20
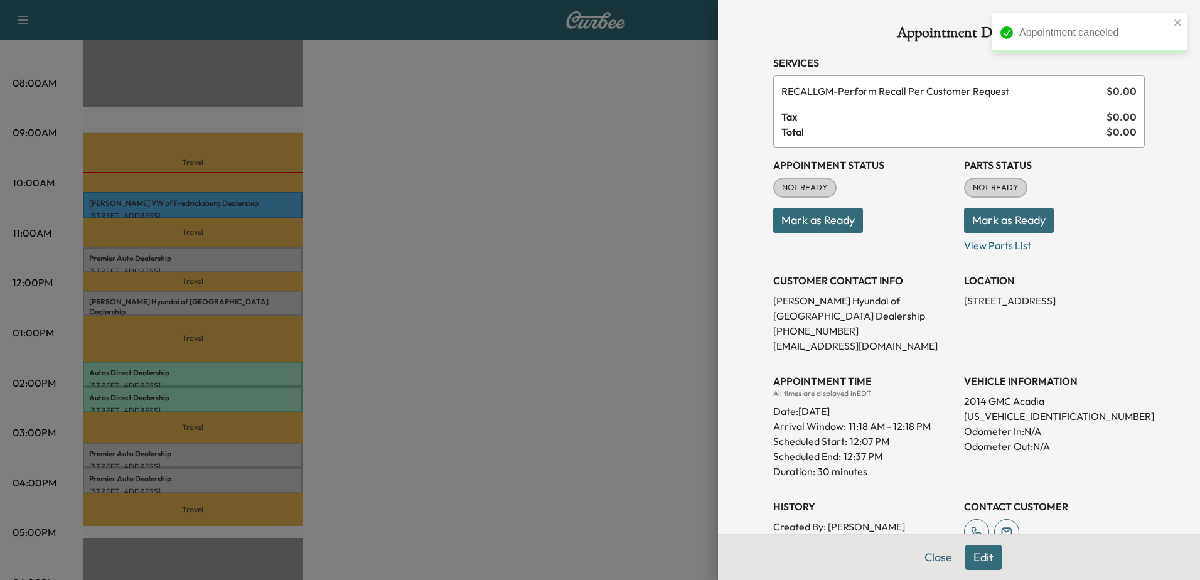
click at [996, 417] on p "[US_VEHICLE_IDENTIFICATION_NUMBER]" at bounding box center [1054, 416] width 181 height 15
copy p "[US_VEHICLE_IDENTIFICATION_NUMBER]"
click at [970, 557] on button "Edit" at bounding box center [983, 557] width 36 height 25
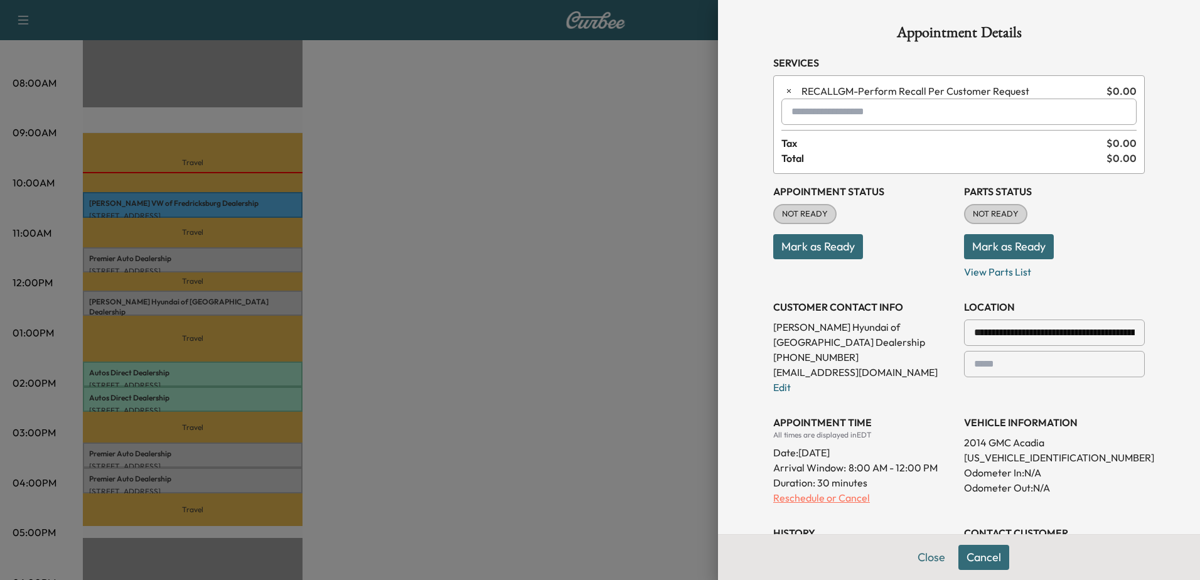
click at [821, 497] on p "Reschedule or Cancel" at bounding box center [863, 497] width 181 height 15
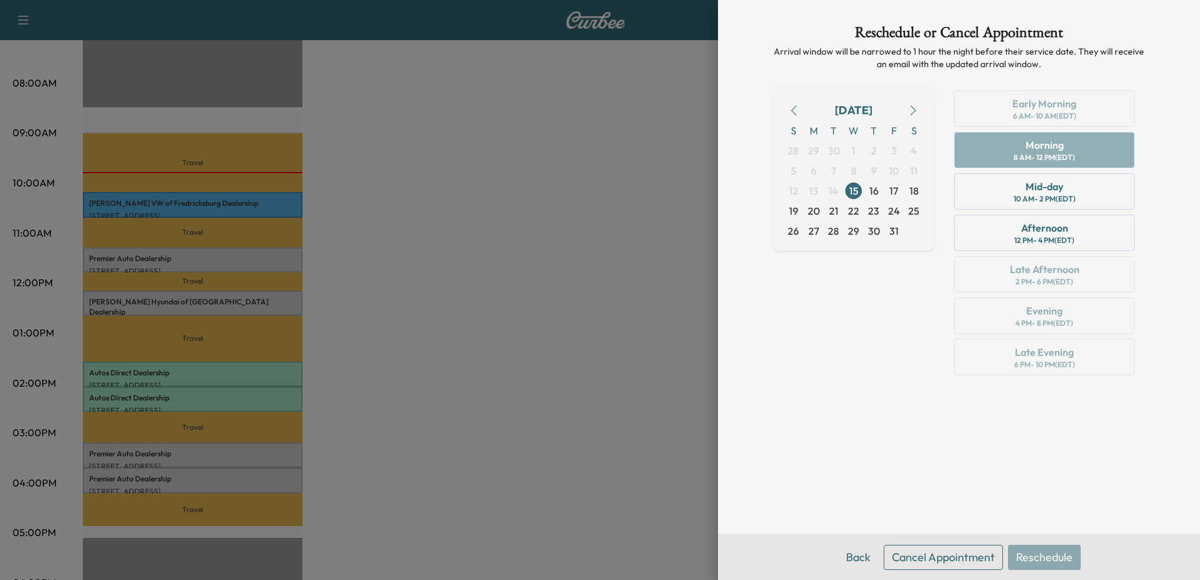
click at [956, 555] on button "Cancel Appointment" at bounding box center [943, 557] width 119 height 25
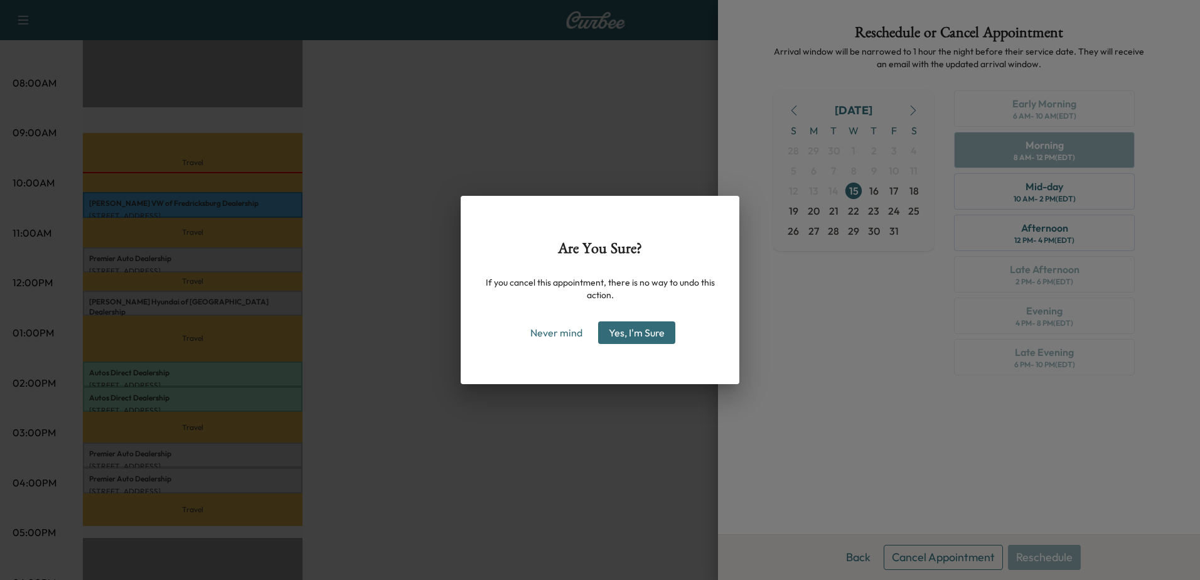
click at [659, 334] on button "Yes, I'm Sure" at bounding box center [636, 332] width 77 height 23
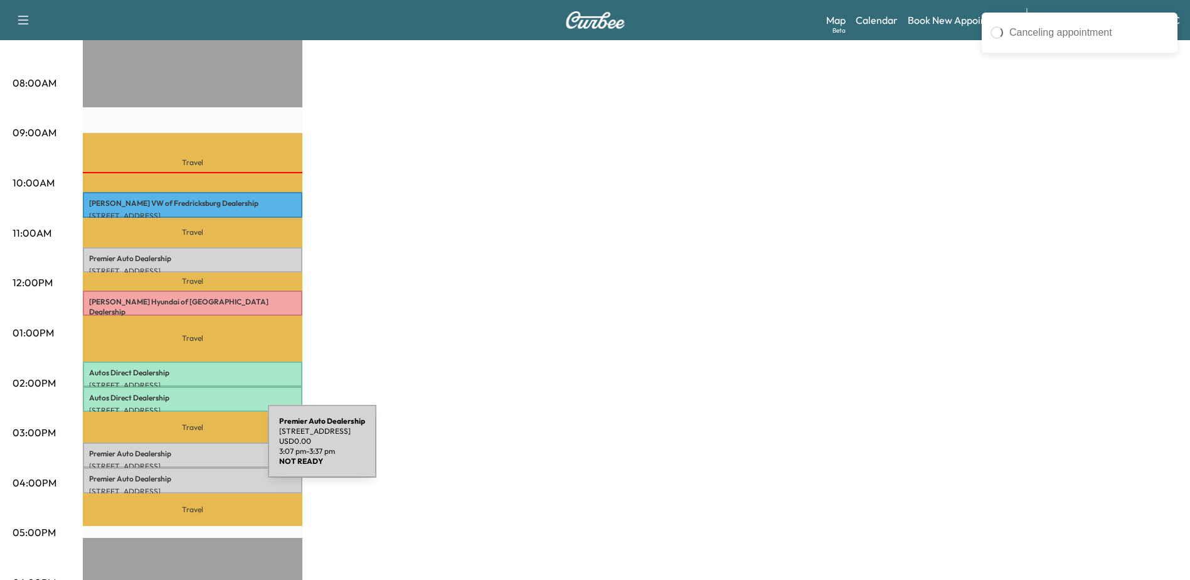
click at [174, 449] on p "Premier Auto Dealership" at bounding box center [192, 454] width 207 height 10
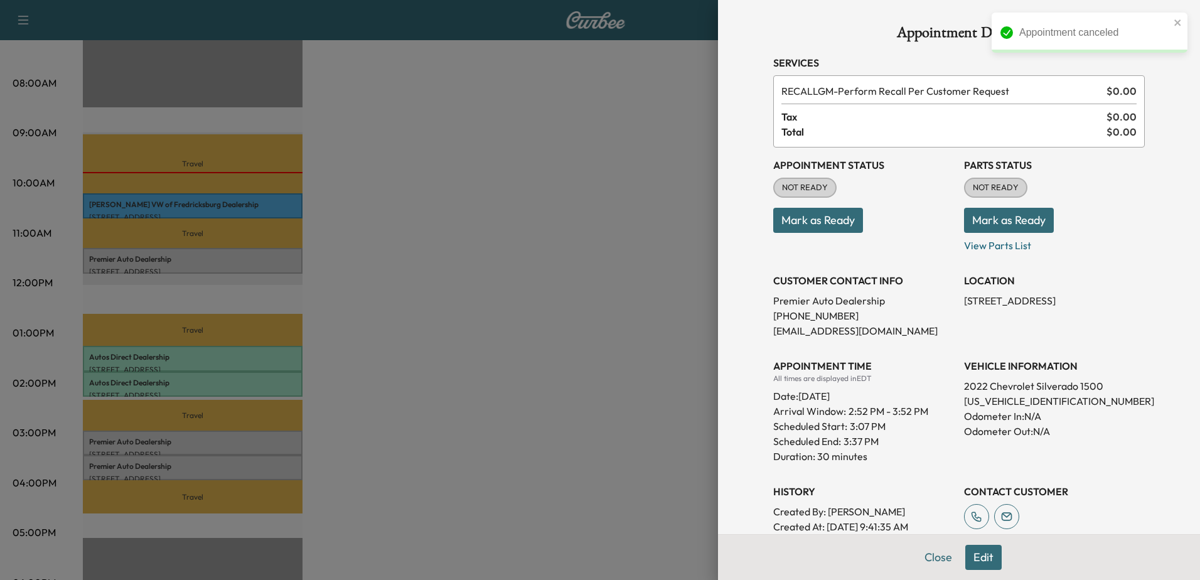
click at [158, 463] on div at bounding box center [600, 290] width 1200 height 580
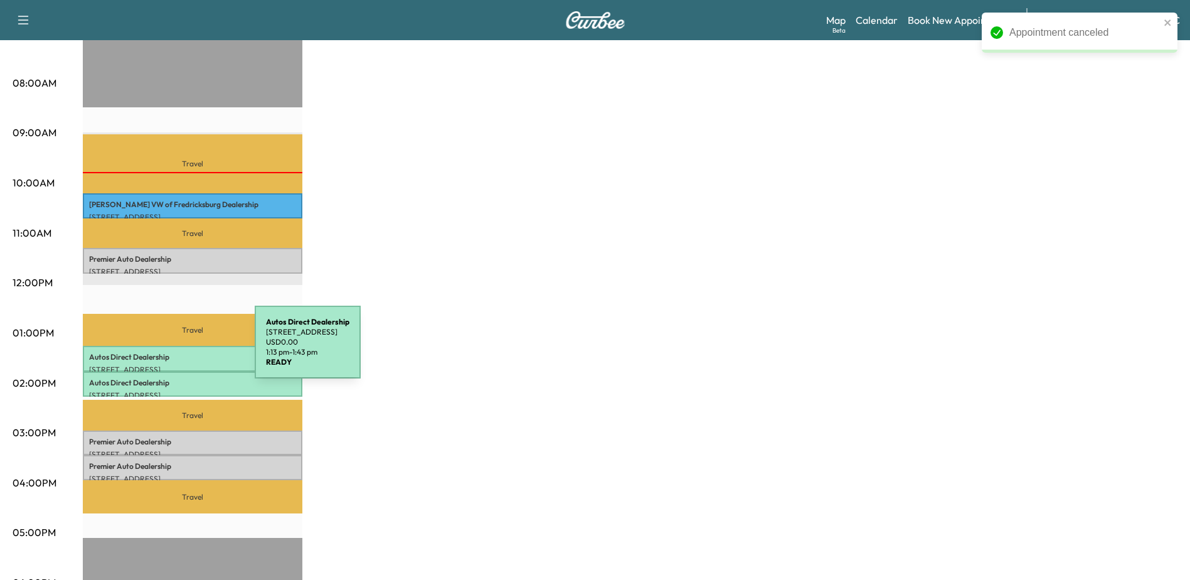
click at [161, 352] on p "Autos Direct Dealership" at bounding box center [192, 357] width 207 height 10
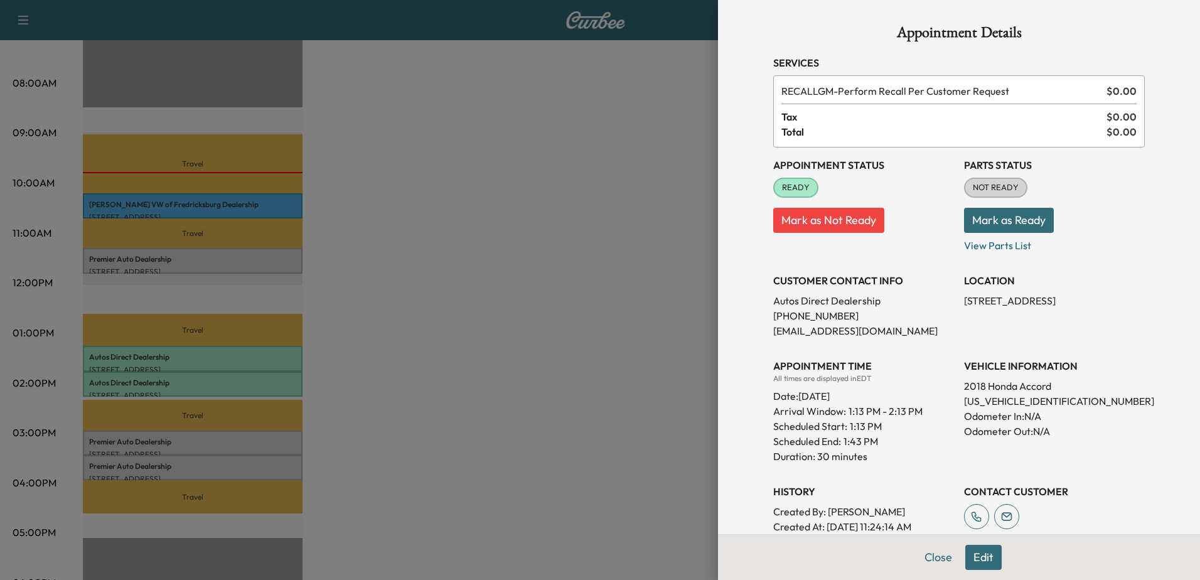
click at [976, 553] on button "Edit" at bounding box center [983, 557] width 36 height 25
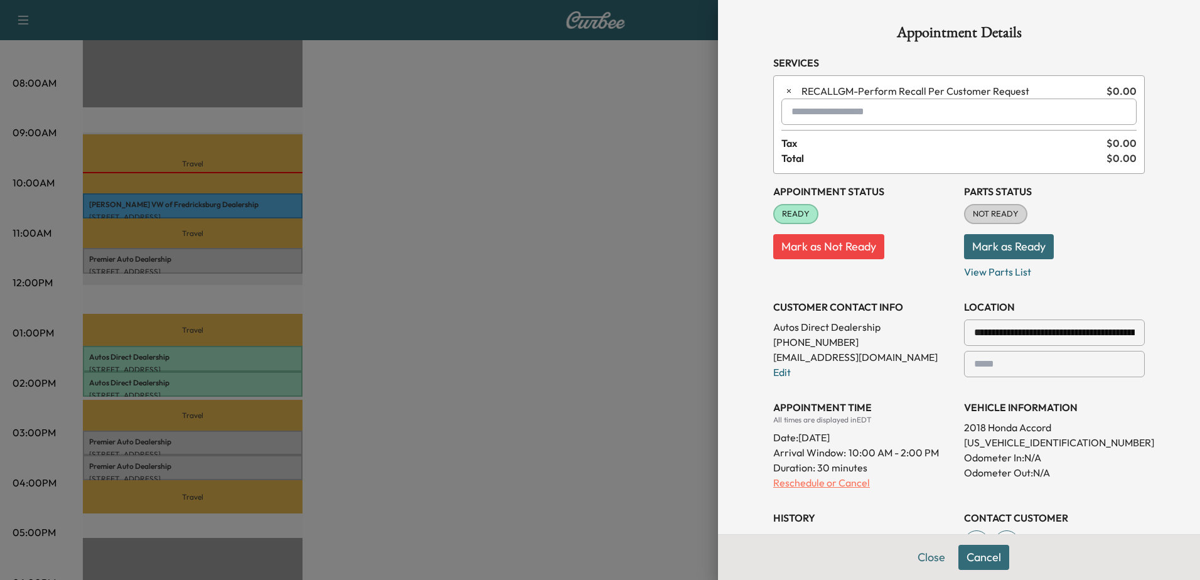
click at [816, 486] on p "Reschedule or Cancel" at bounding box center [863, 482] width 181 height 15
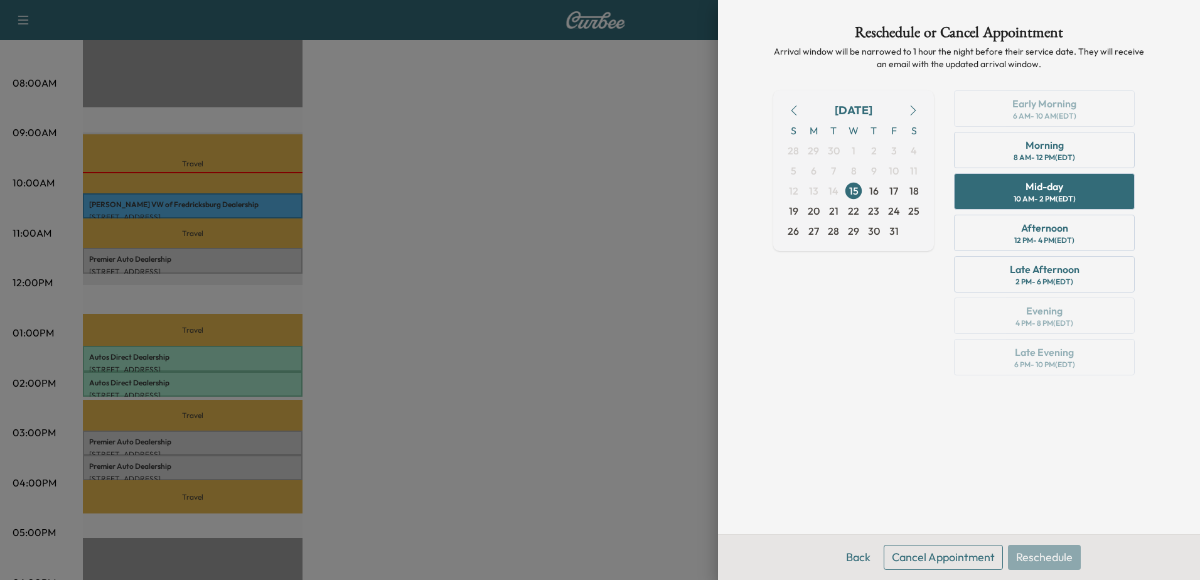
click at [937, 565] on button "Cancel Appointment" at bounding box center [943, 557] width 119 height 25
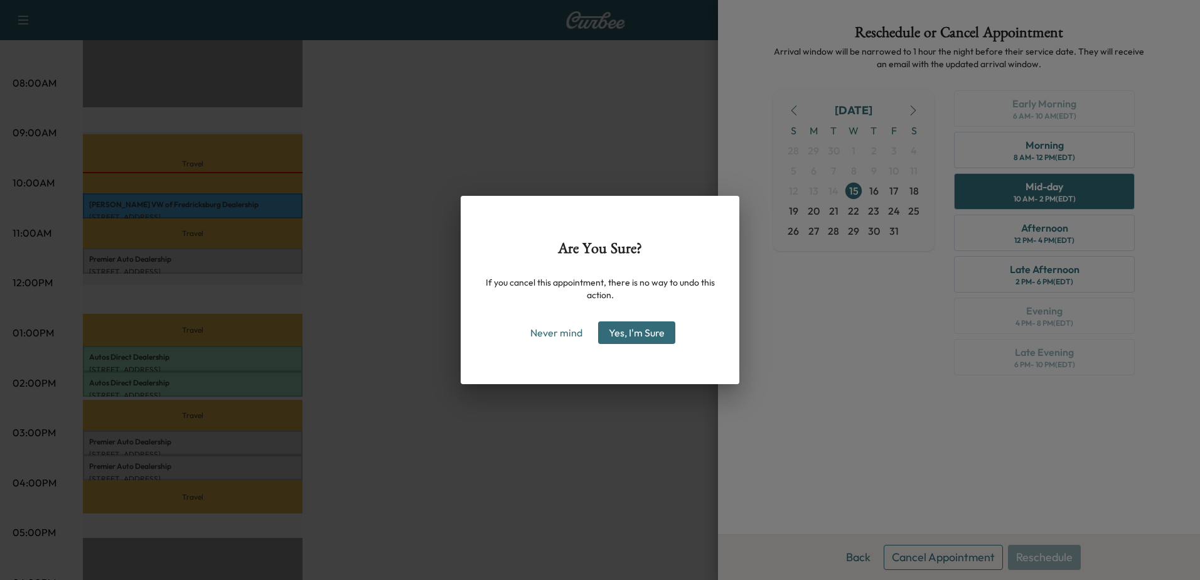
click at [653, 333] on button "Yes, I'm Sure" at bounding box center [636, 332] width 77 height 23
